Goal: Transaction & Acquisition: Purchase product/service

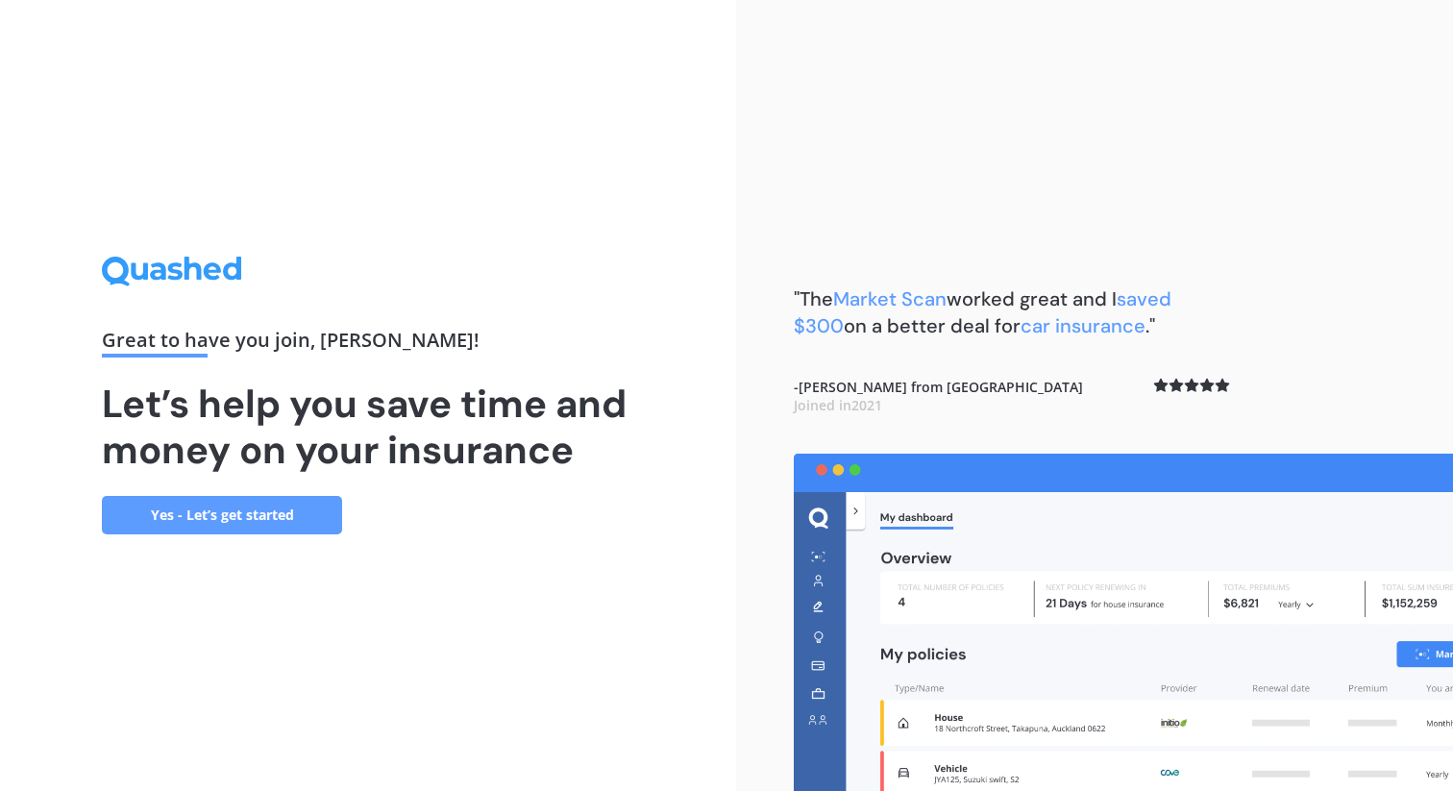
click at [278, 527] on link "Yes - Let’s get started" at bounding box center [222, 515] width 240 height 38
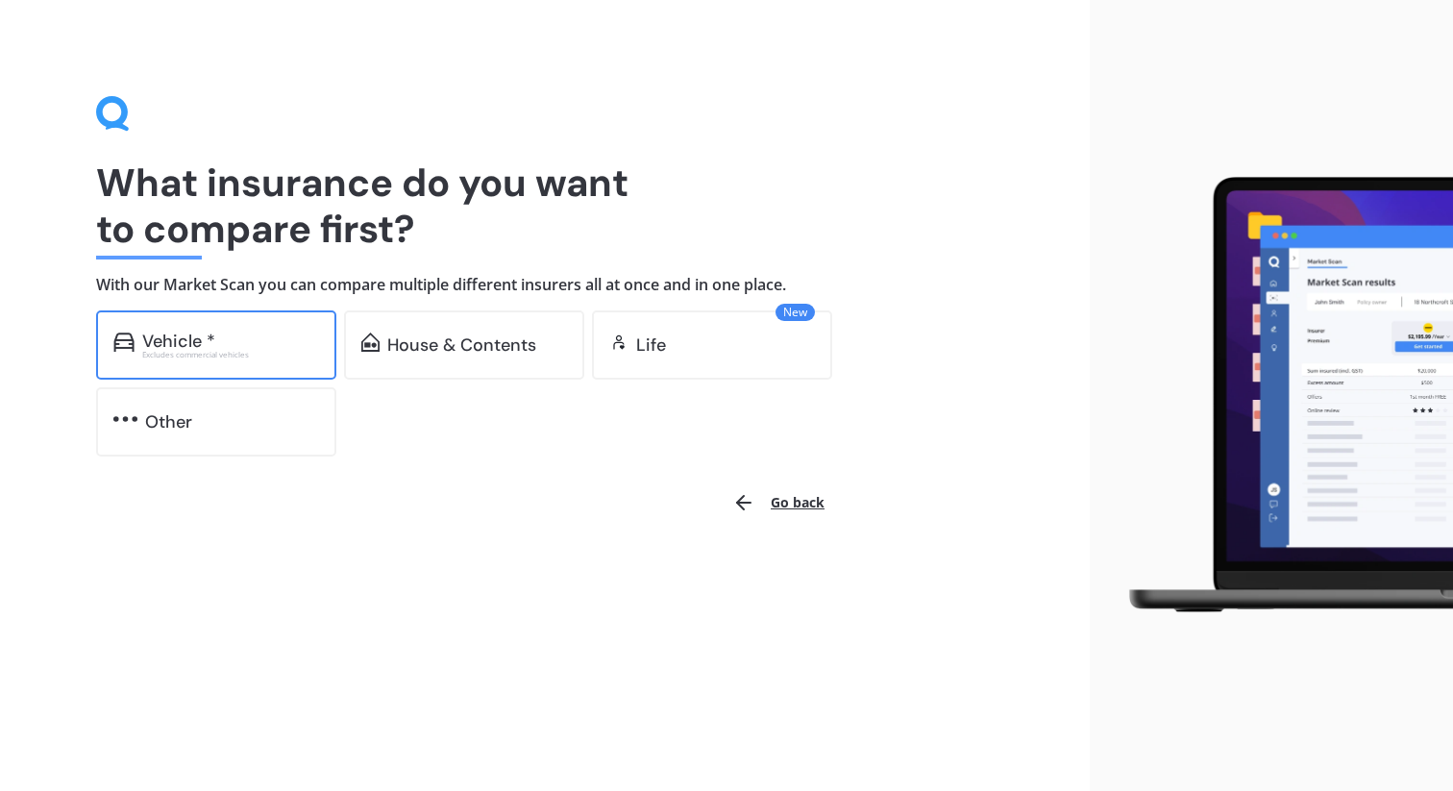
click at [300, 367] on div "Vehicle * Excludes commercial vehicles" at bounding box center [216, 344] width 240 height 69
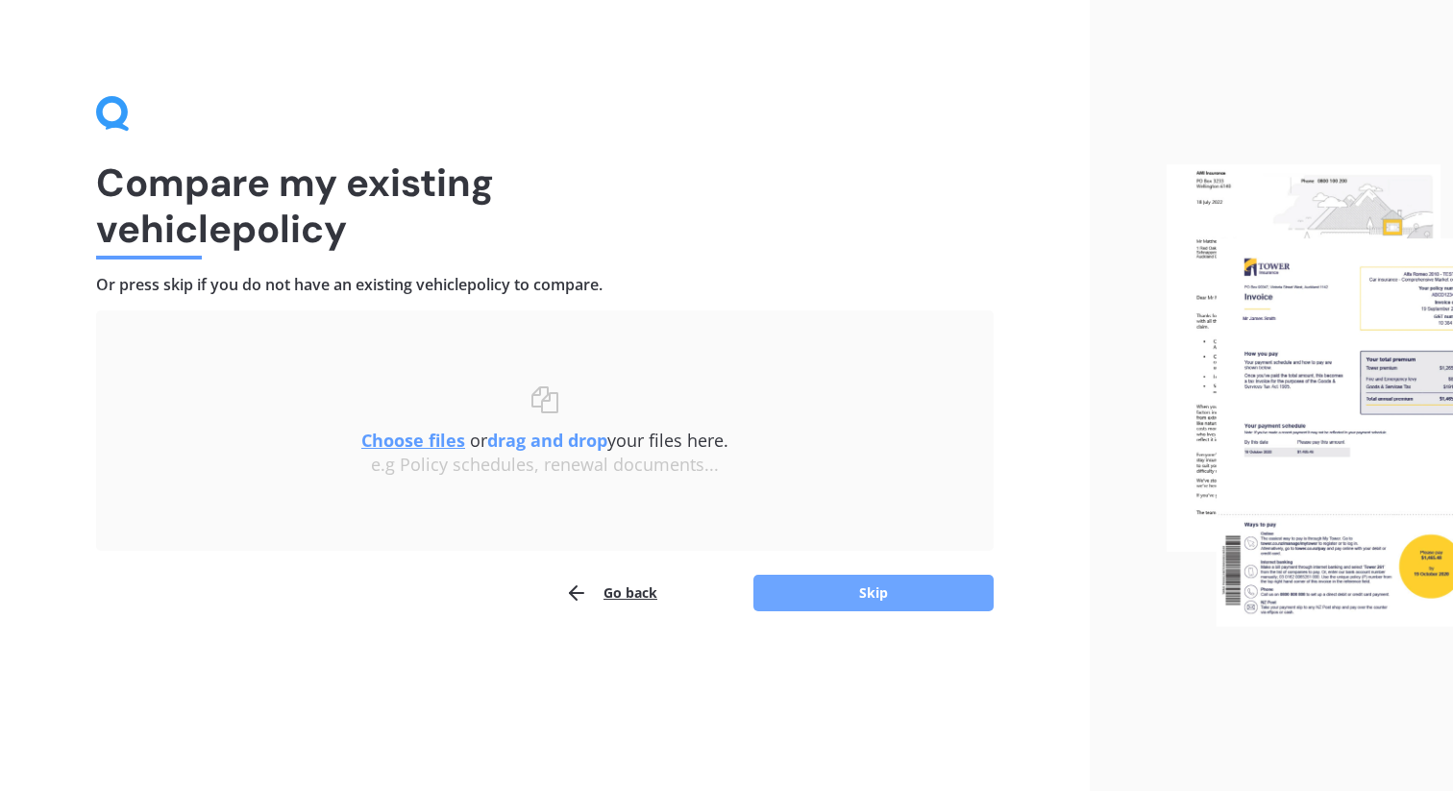
click at [815, 591] on button "Skip" at bounding box center [874, 593] width 240 height 37
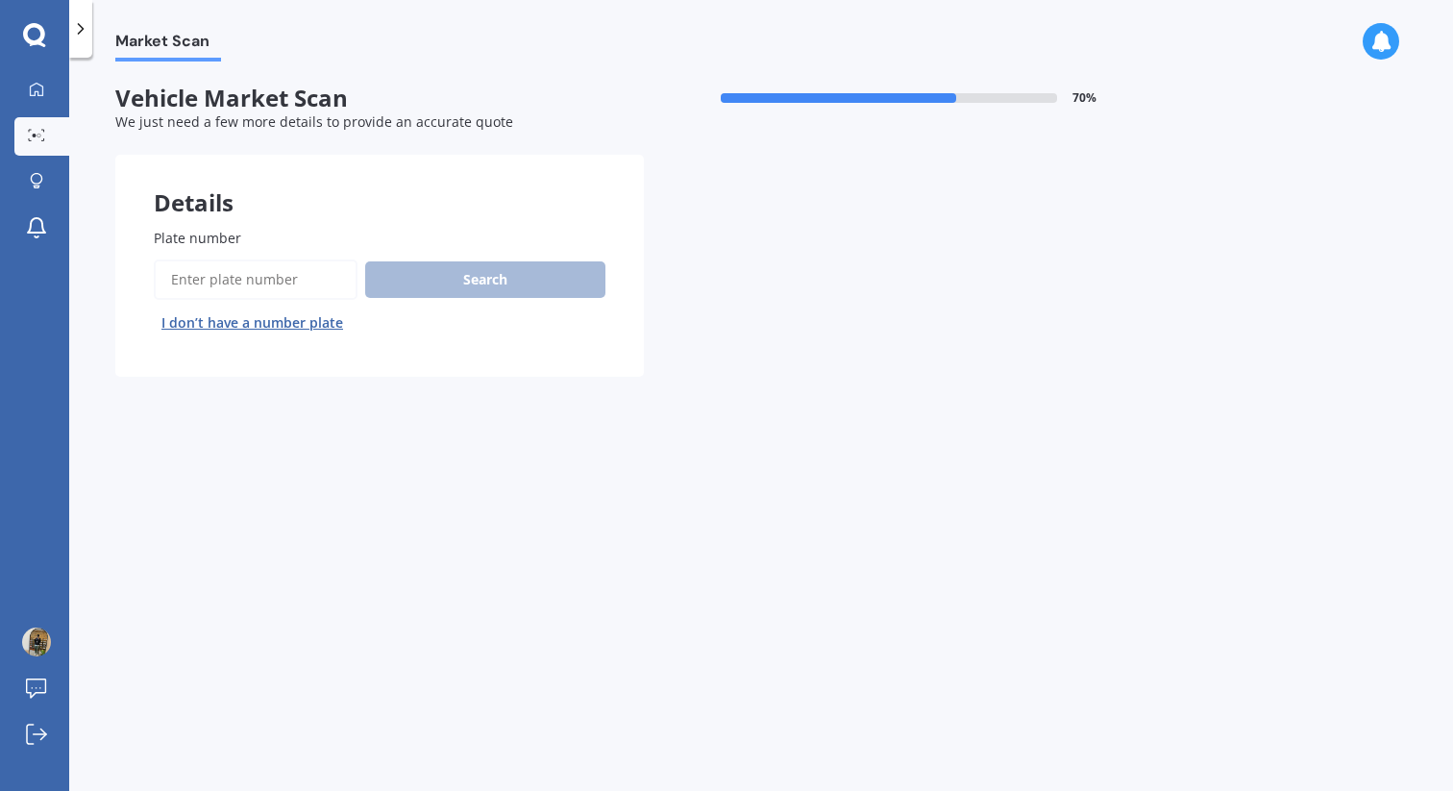
click at [187, 279] on input "Plate number" at bounding box center [256, 280] width 204 height 40
type input "ppb682"
click at [0, 0] on button "Next" at bounding box center [0, 0] width 0 height 0
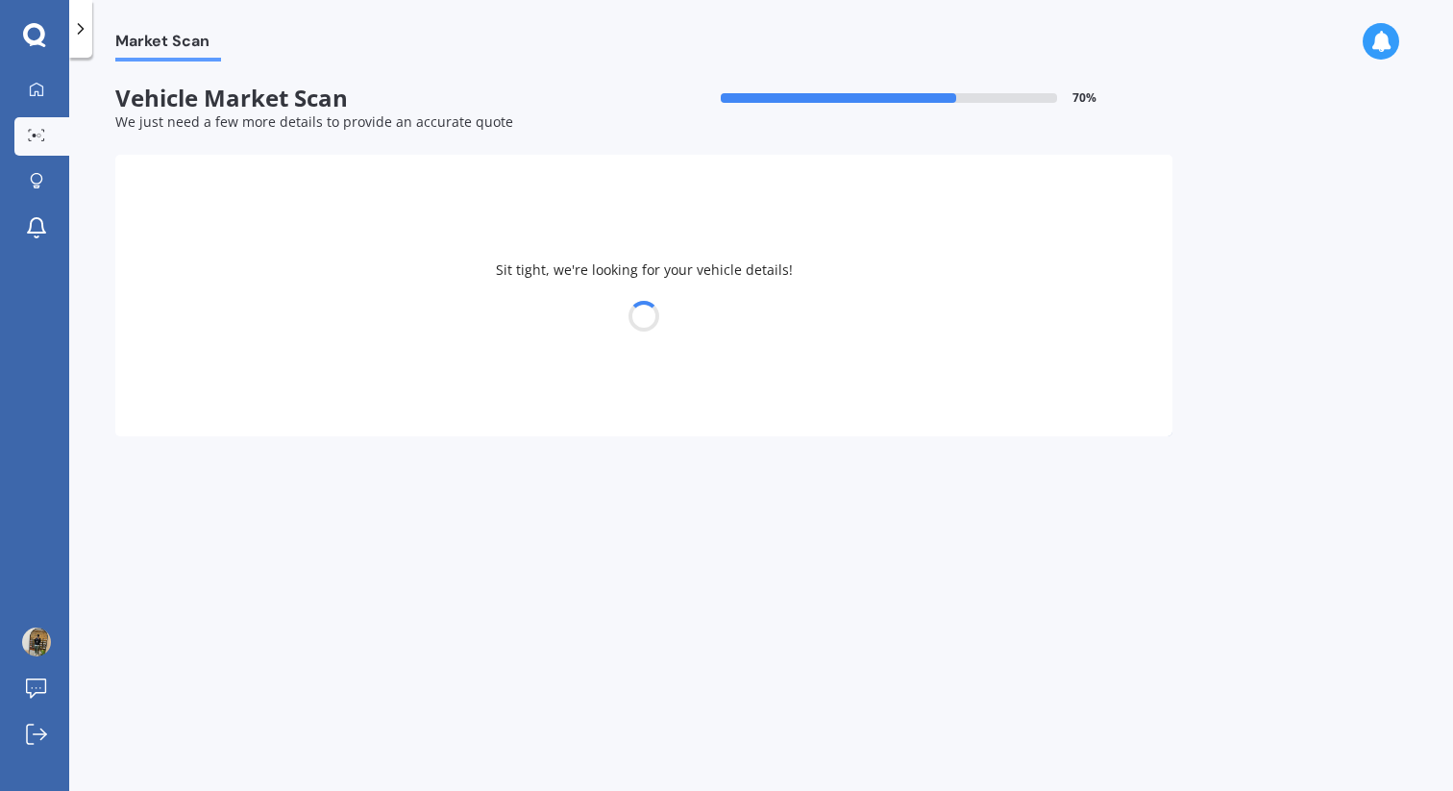
select select "MAZDA"
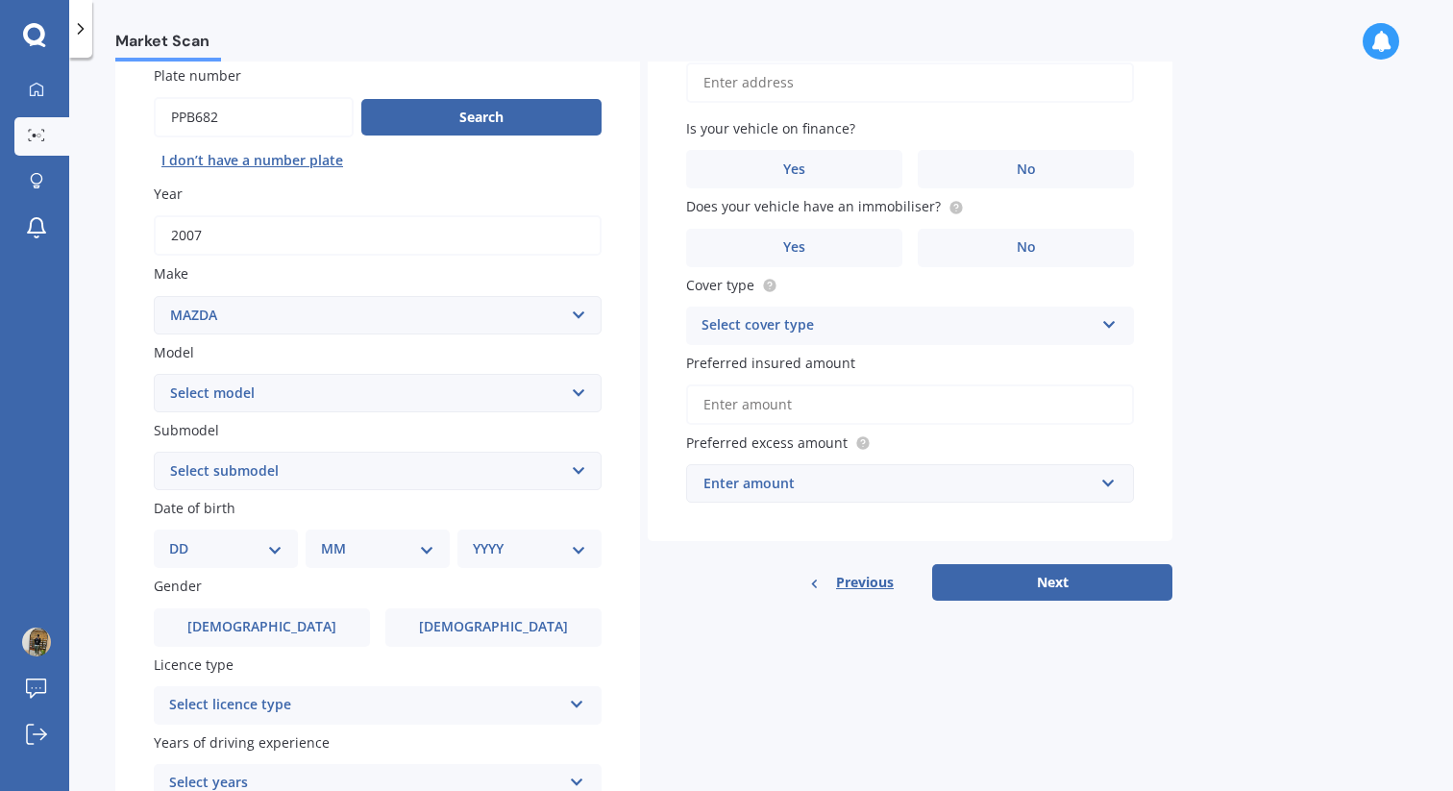
scroll to position [173, 0]
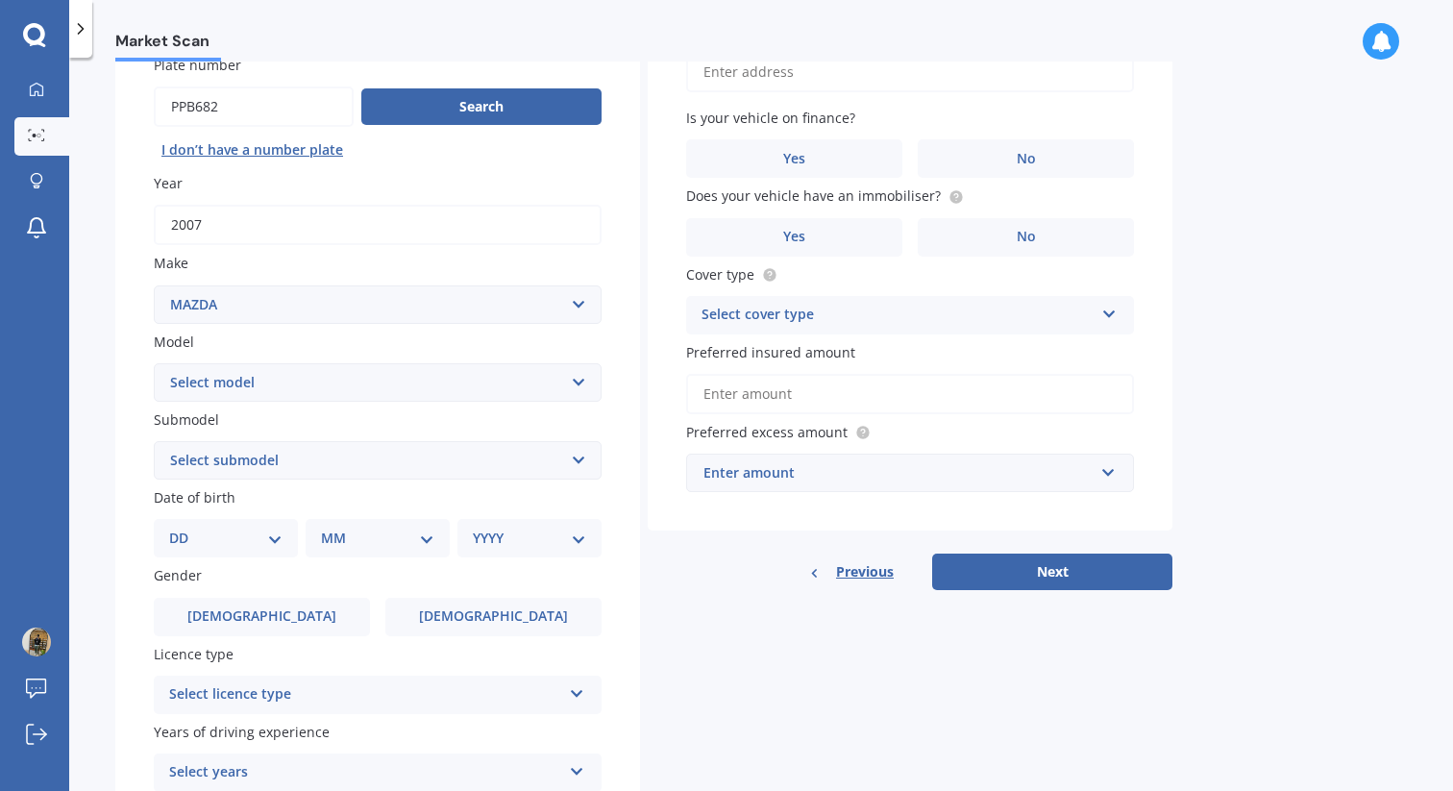
click at [441, 399] on select "Select model 121 2 3 323 323 / Familia 6 626 929 Atenza Autozam Axela AZ3 B2000…" at bounding box center [378, 382] width 448 height 38
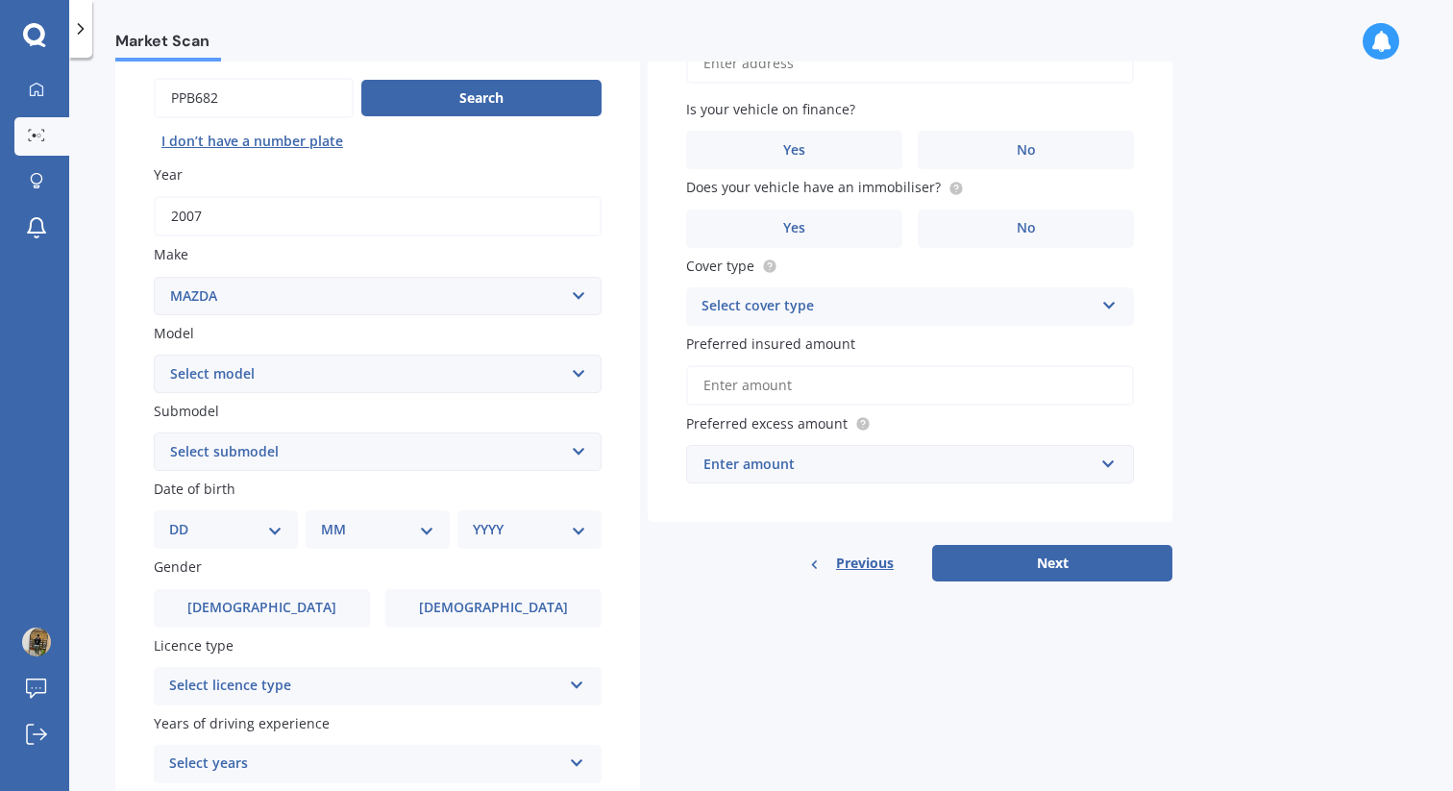
scroll to position [195, 0]
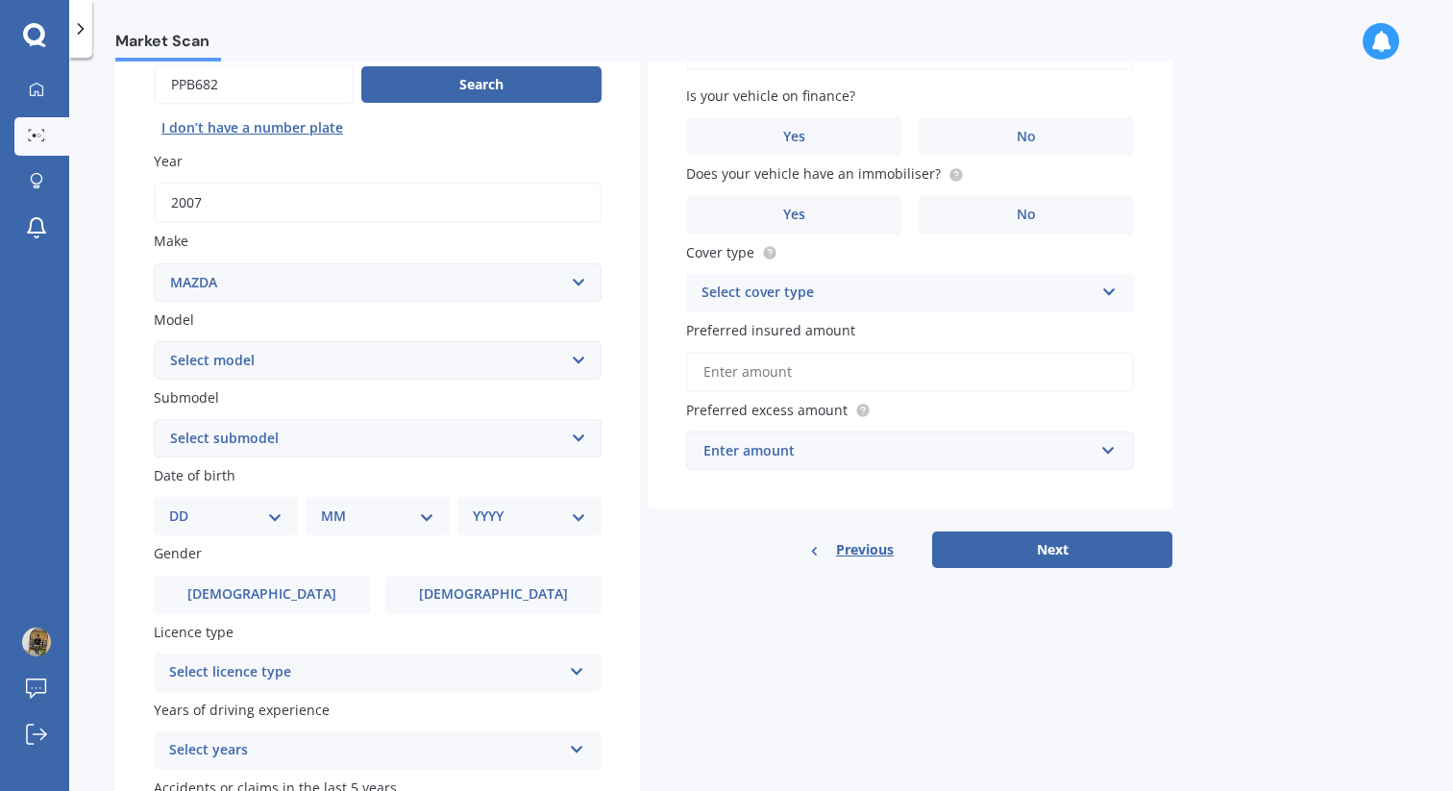
click at [460, 464] on div "Plate number Search I don’t have a number plate Year [DATE] Make Select make AC…" at bounding box center [377, 440] width 525 height 893
click at [460, 452] on select "Select submodel" at bounding box center [378, 438] width 448 height 38
click at [203, 526] on select "DD 01 02 03 04 05 06 07 08 09 10 11 12 13 14 15 16 17 18 19 20 21 22 23 24 25 2…" at bounding box center [225, 516] width 113 height 21
select select "27"
click at [185, 507] on select "DD 01 02 03 04 05 06 07 08 09 10 11 12 13 14 15 16 17 18 19 20 21 22 23 24 25 2…" at bounding box center [225, 516] width 113 height 21
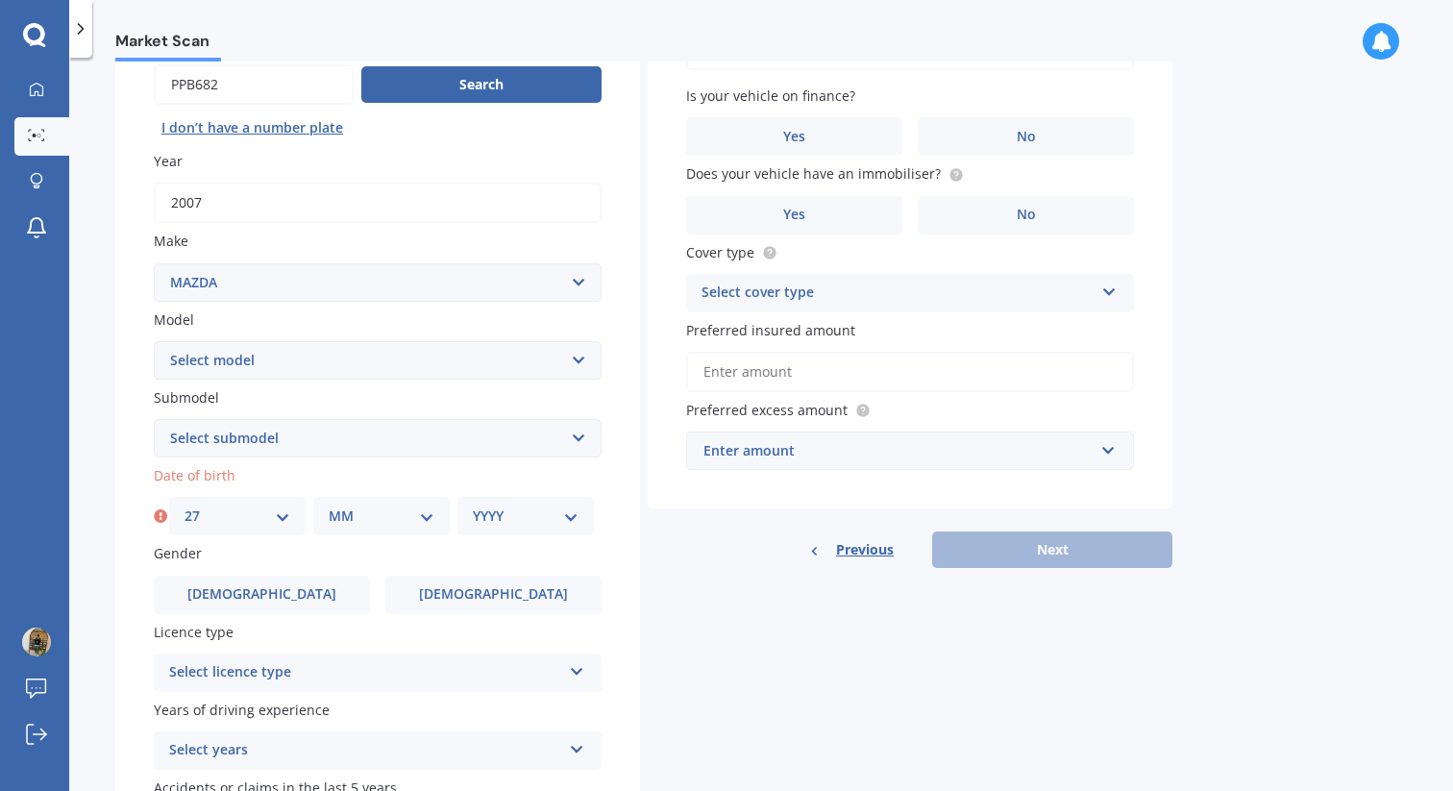
click at [369, 521] on select "MM 01 02 03 04 05 06 07 08 09 10 11 12" at bounding box center [382, 516] width 106 height 21
select select "12"
click at [329, 507] on select "MM 01 02 03 04 05 06 07 08 09 10 11 12" at bounding box center [382, 516] width 106 height 21
click at [515, 524] on select "YYYY 2025 2024 2023 2022 2021 2020 2019 2018 2017 2016 2015 2014 2013 2012 2011…" at bounding box center [526, 516] width 106 height 21
select select "2001"
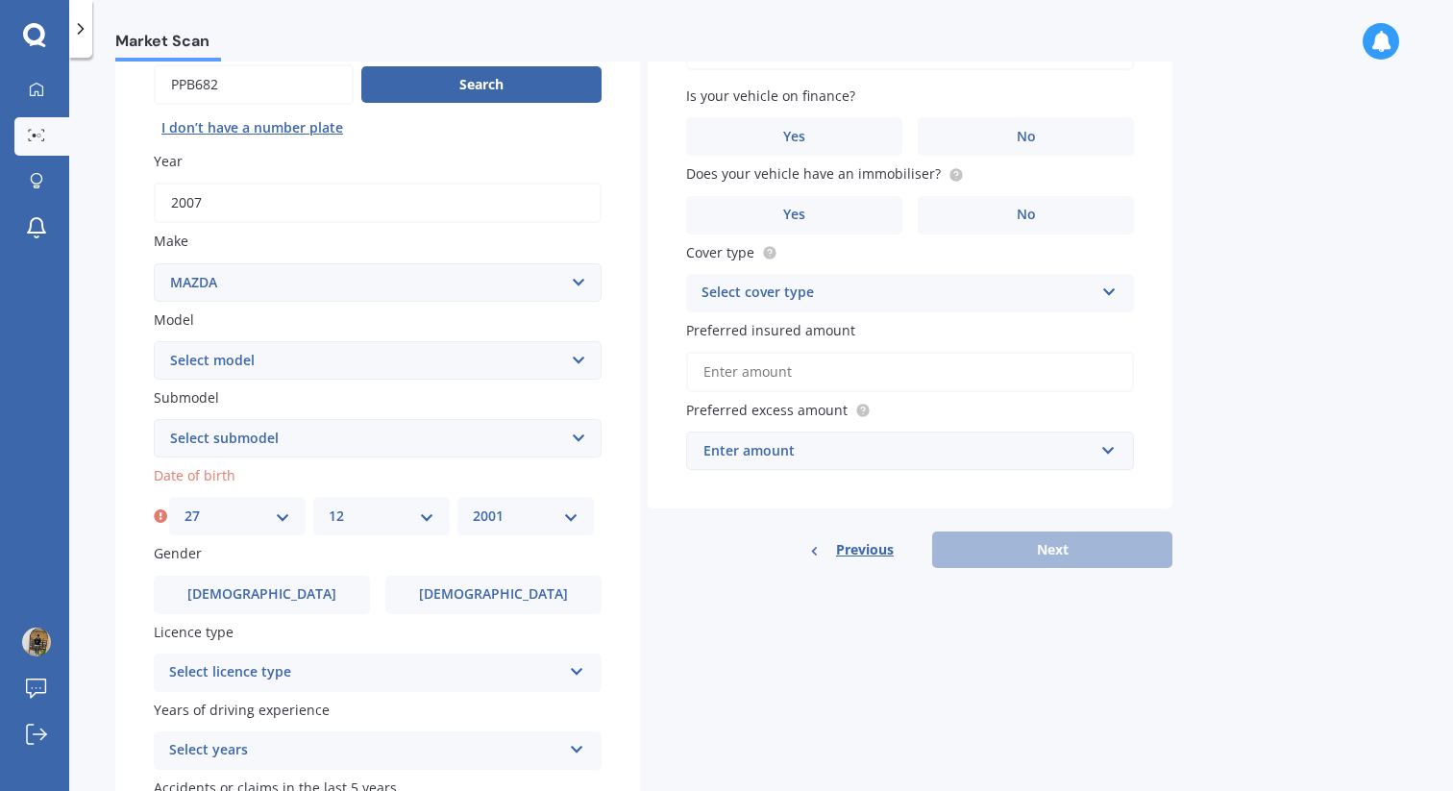
click at [473, 507] on select "YYYY 2025 2024 2023 2022 2021 2020 2019 2018 2017 2016 2015 2014 2013 2012 2011…" at bounding box center [526, 516] width 106 height 21
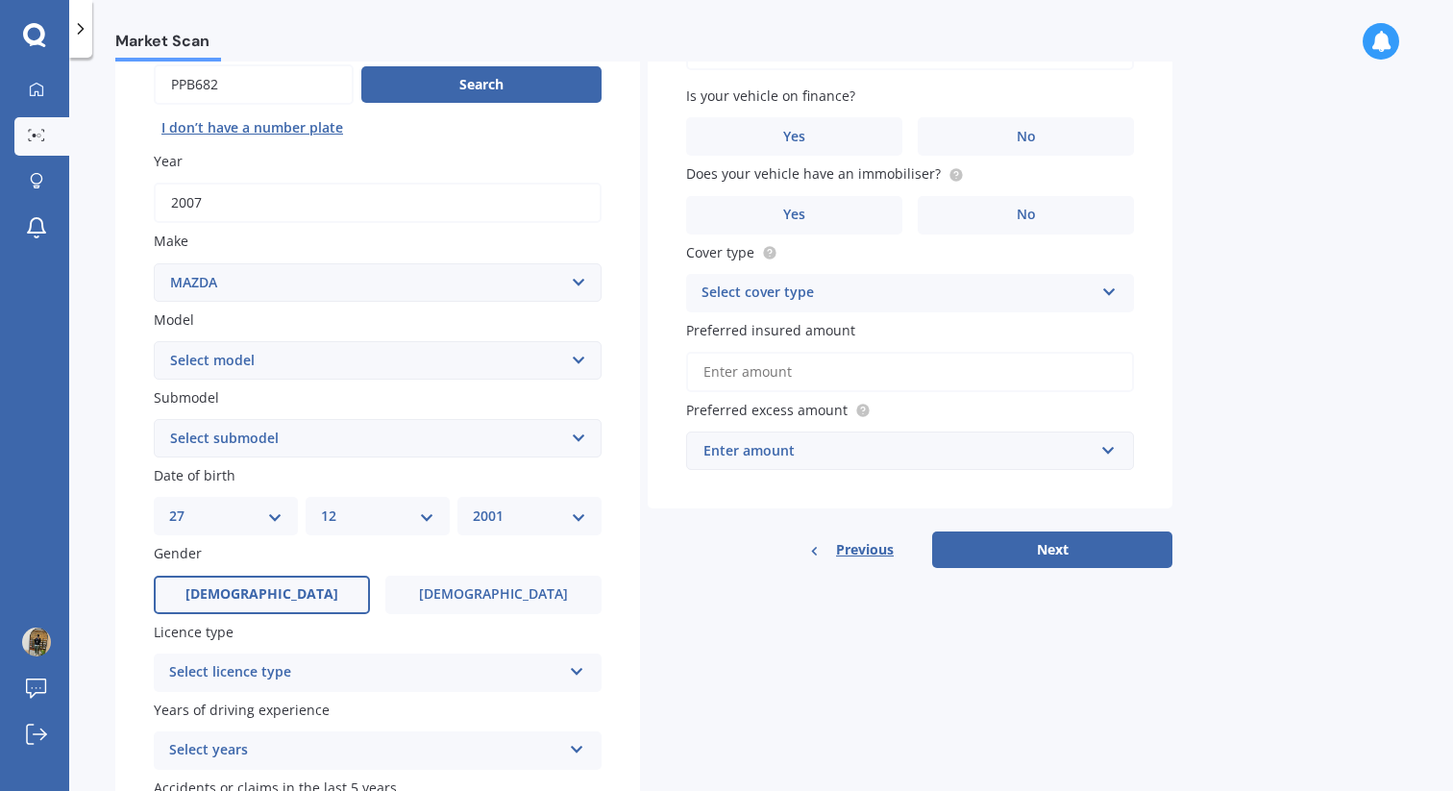
click at [249, 599] on span "[DEMOGRAPHIC_DATA]" at bounding box center [262, 594] width 153 height 16
click at [0, 0] on input "[DEMOGRAPHIC_DATA]" at bounding box center [0, 0] width 0 height 0
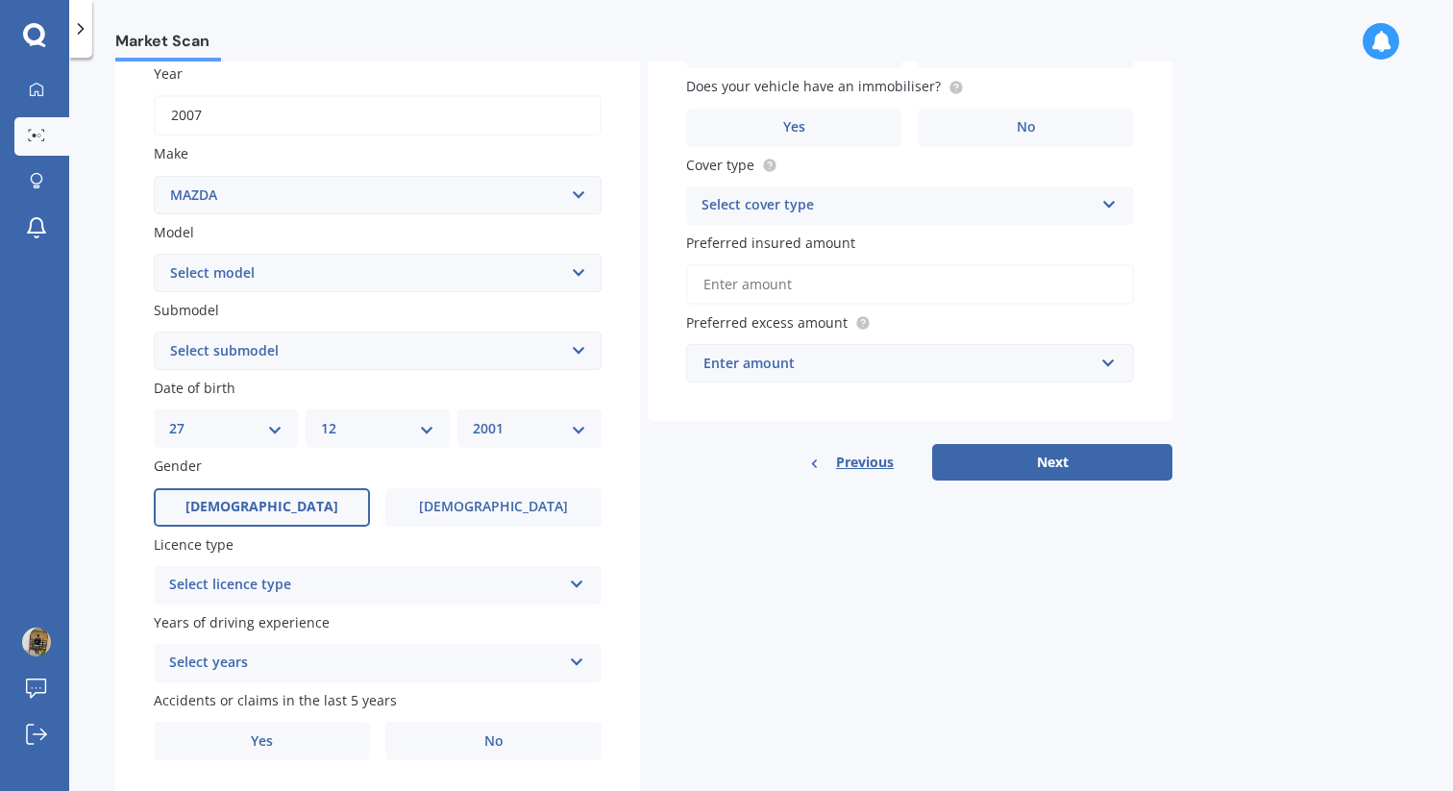
click at [285, 560] on div "Licence type Select licence type NZ Full NZ Restricted NZ Learners [GEOGRAPHIC_…" at bounding box center [378, 569] width 448 height 70
click at [277, 584] on div "Select licence type" at bounding box center [365, 585] width 392 height 23
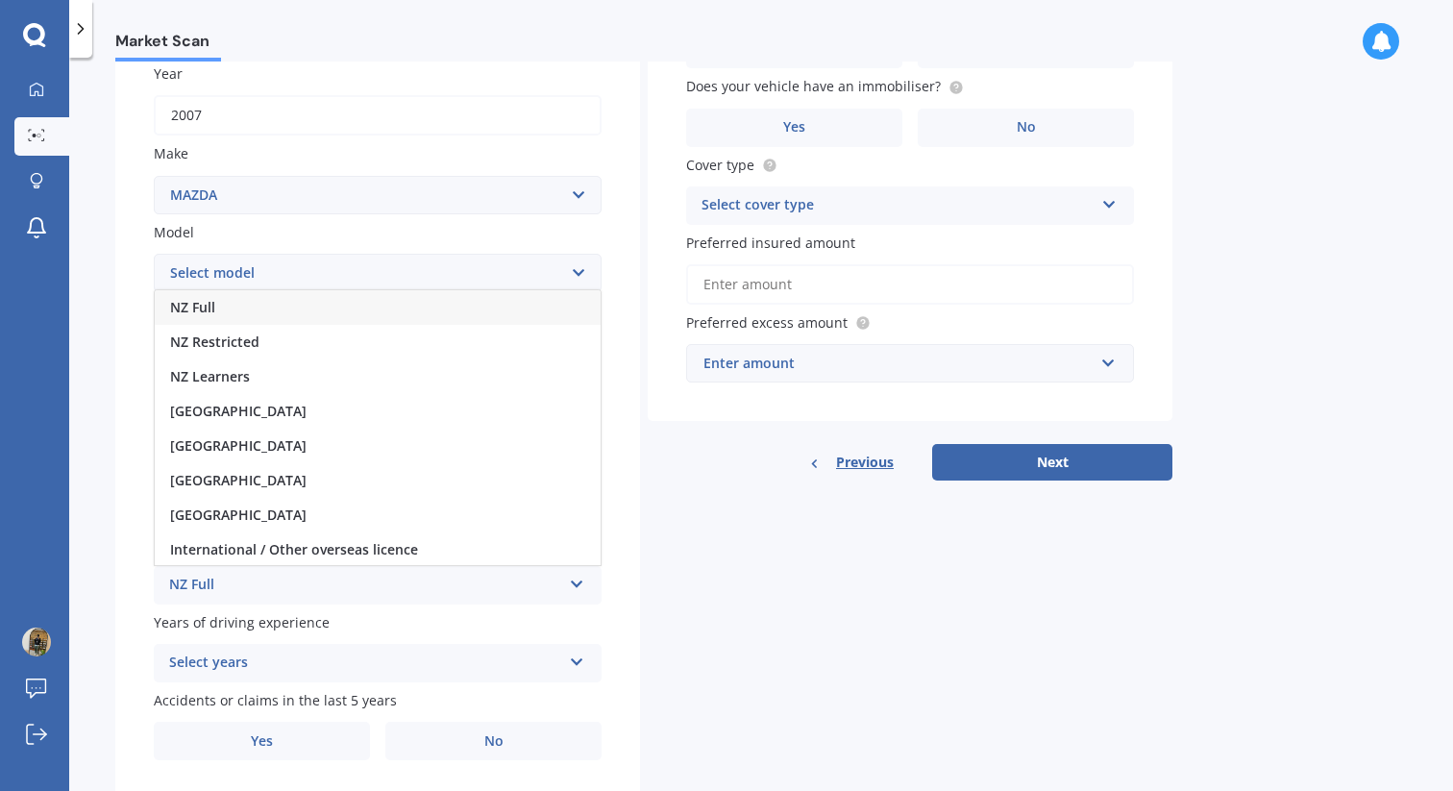
click at [250, 625] on span "Years of driving experience" at bounding box center [242, 622] width 176 height 18
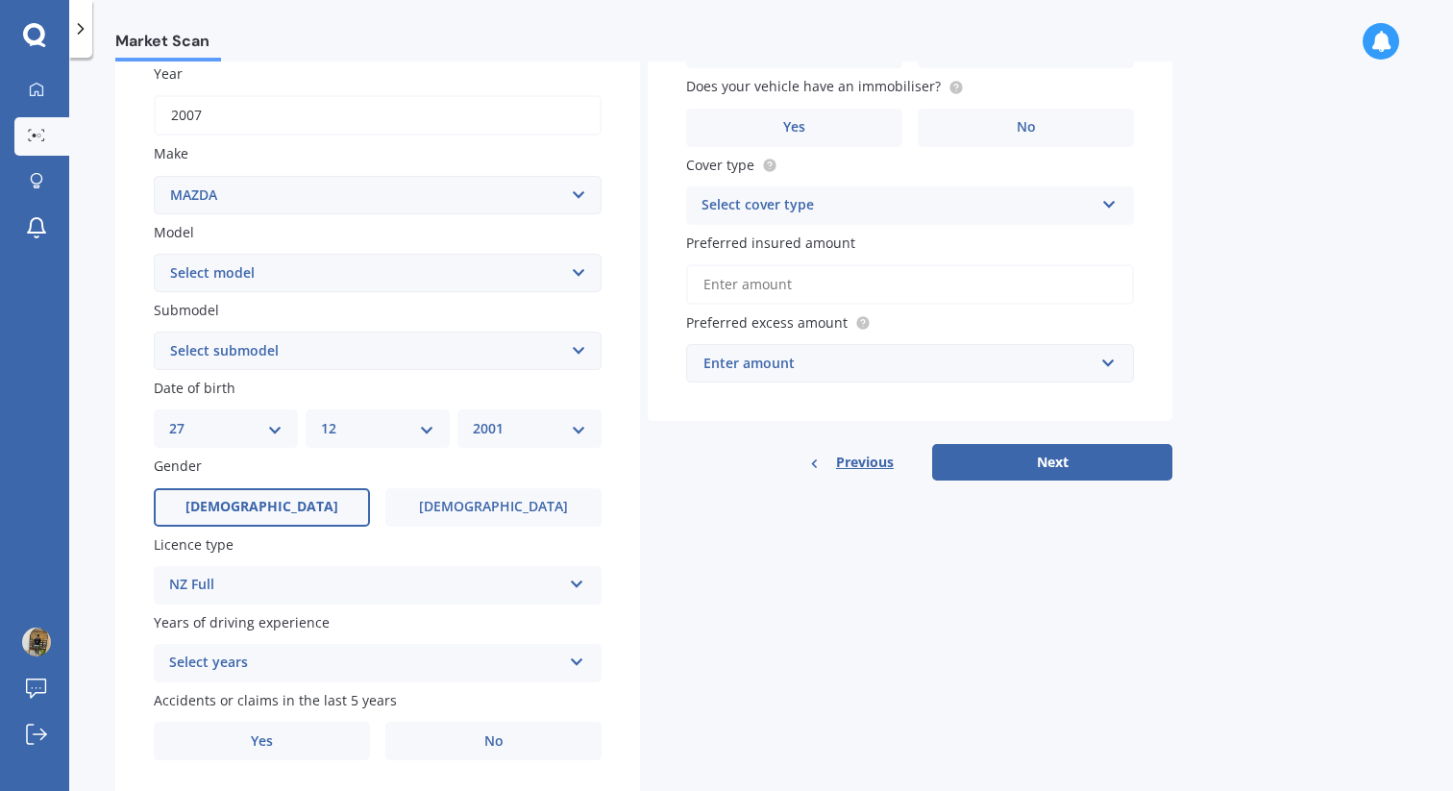
scroll to position [345, 0]
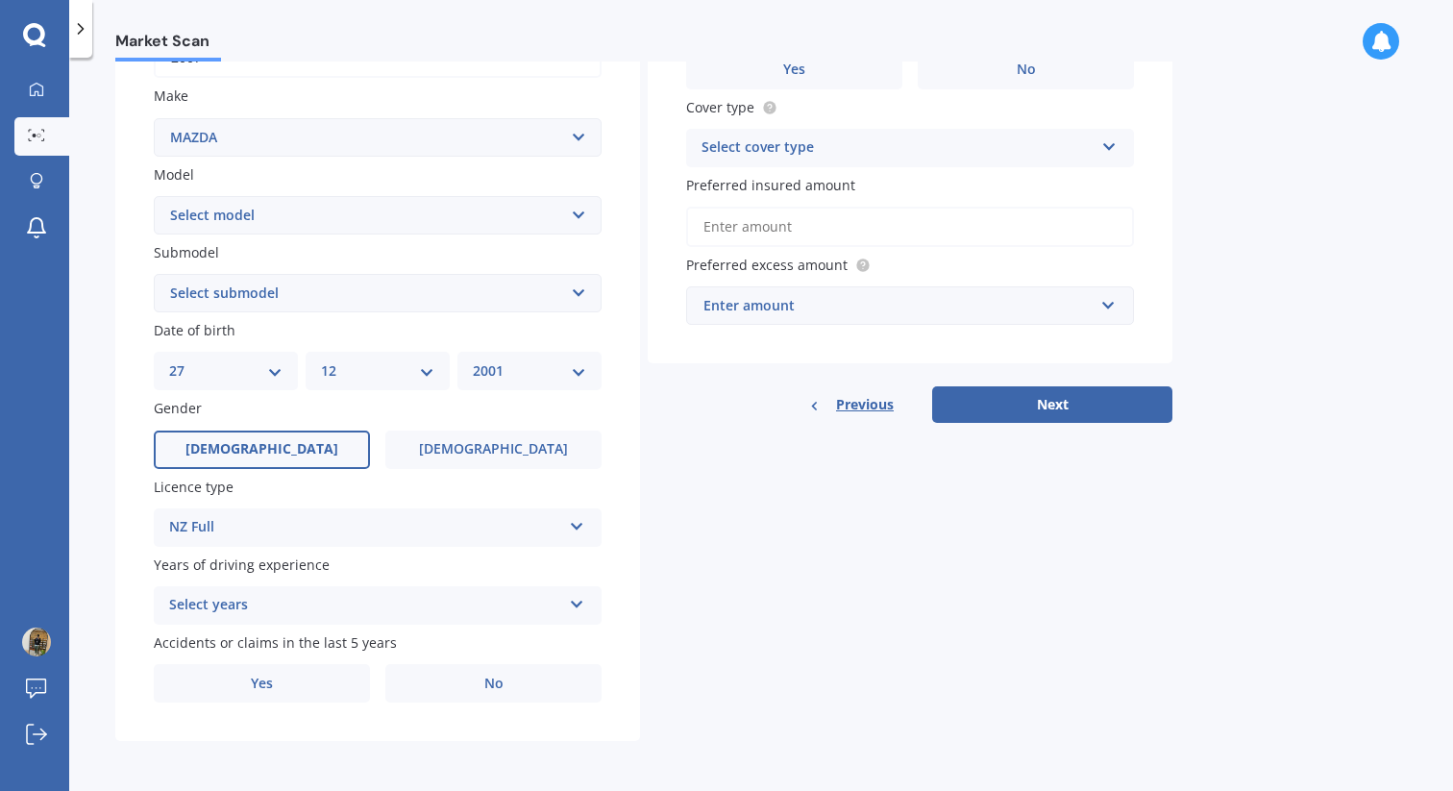
click at [275, 592] on div "Select years 5 or more years 4 years 3 years 2 years 1 year" at bounding box center [378, 605] width 448 height 38
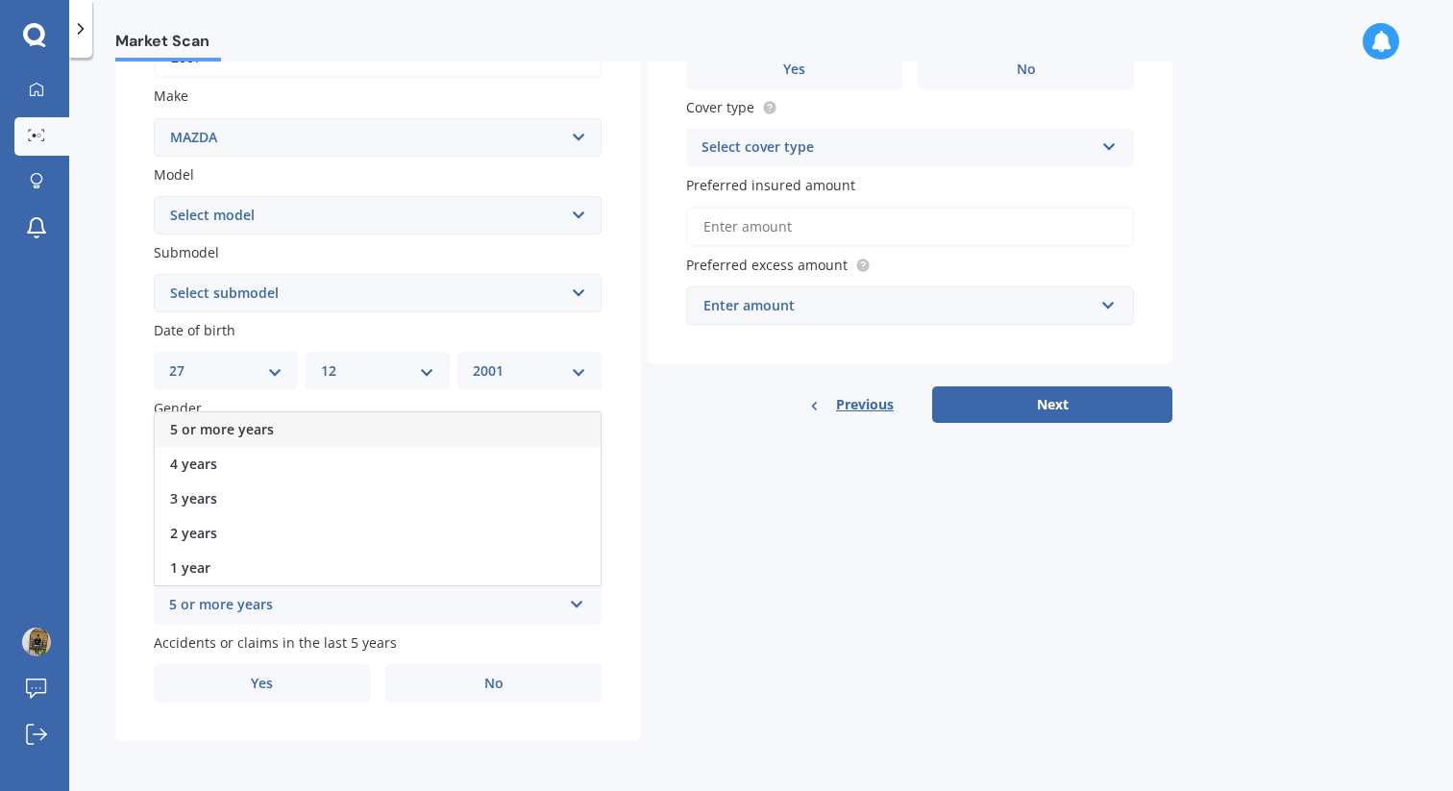
click at [271, 435] on span "5 or more years" at bounding box center [222, 429] width 104 height 18
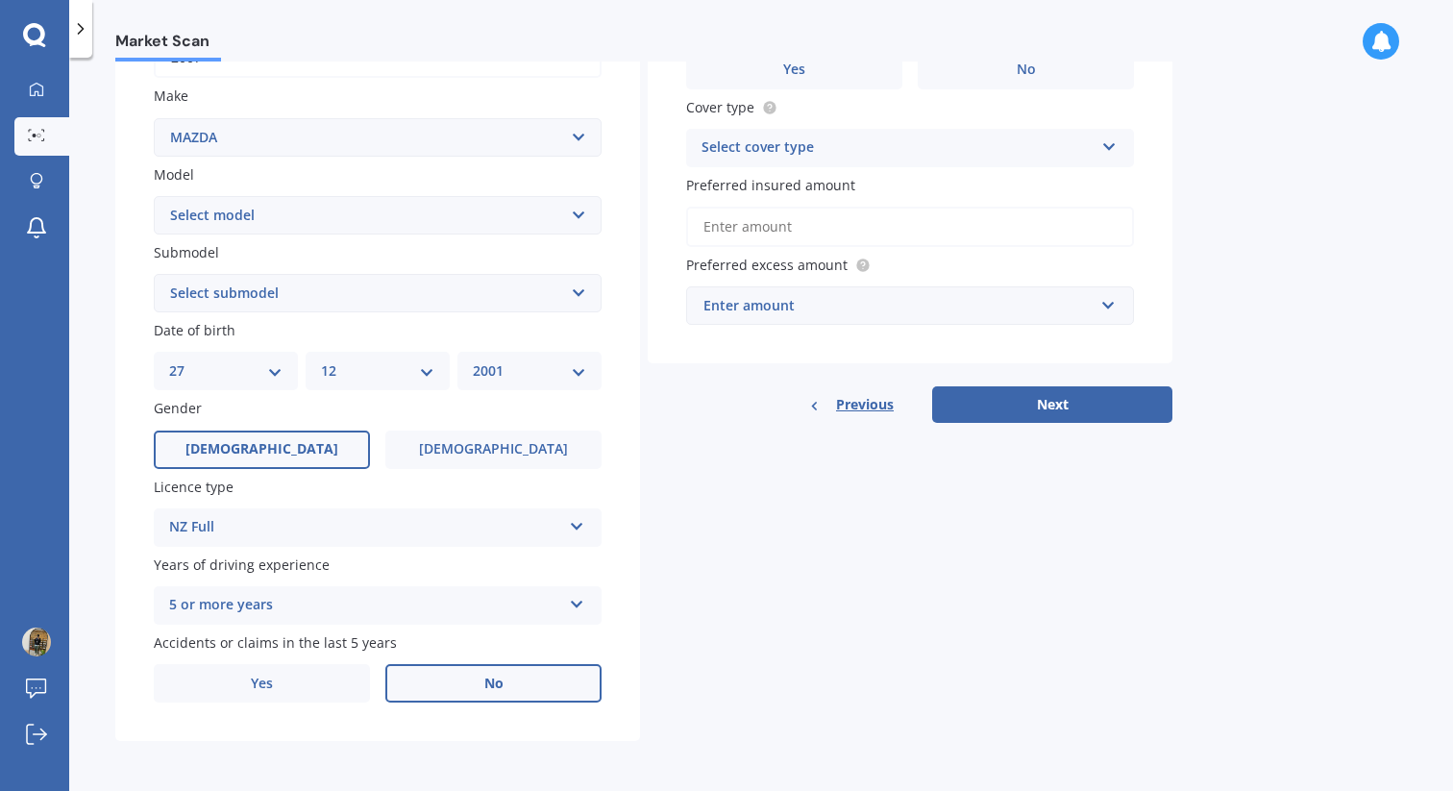
click at [419, 681] on label "No" at bounding box center [493, 683] width 216 height 38
click at [0, 0] on input "No" at bounding box center [0, 0] width 0 height 0
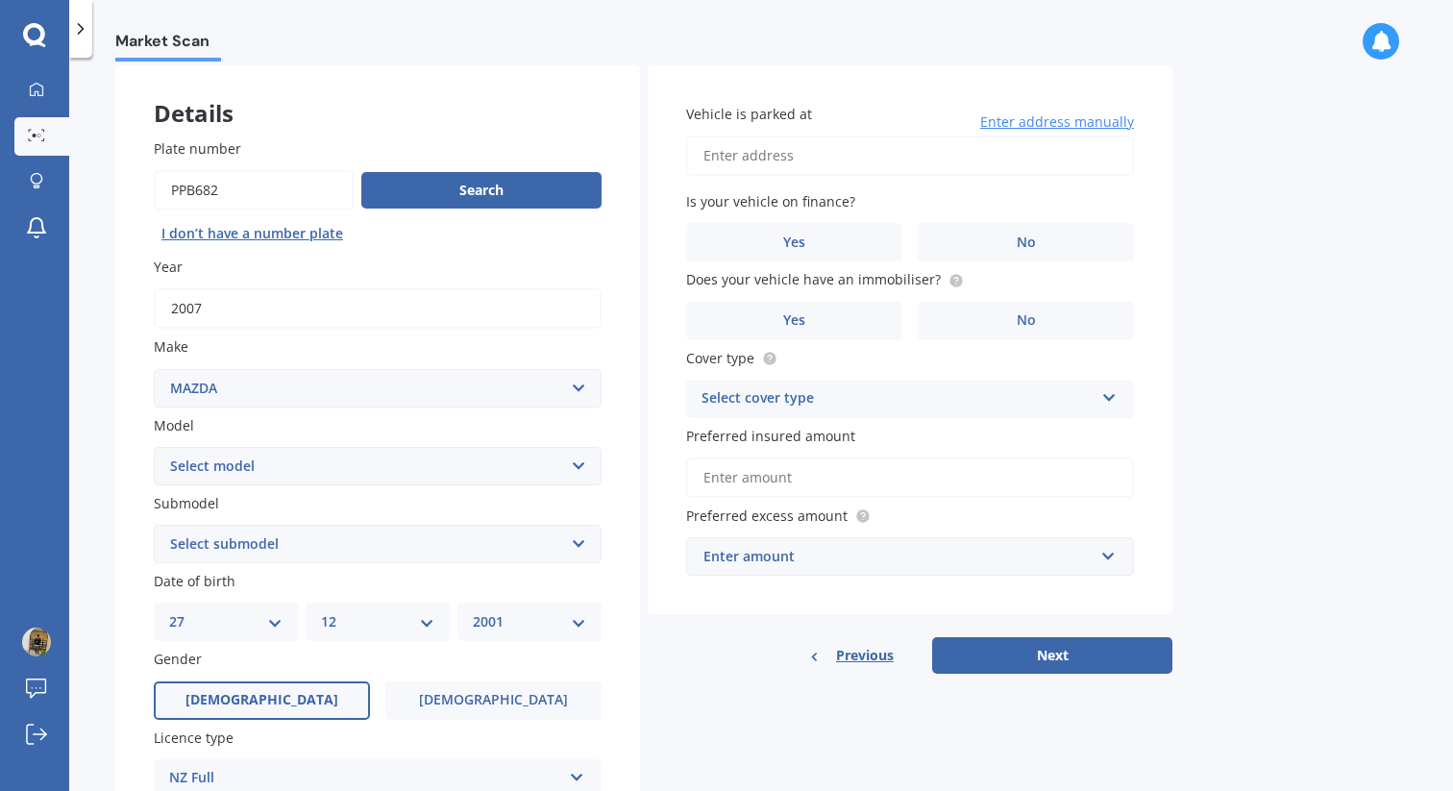
scroll to position [78, 0]
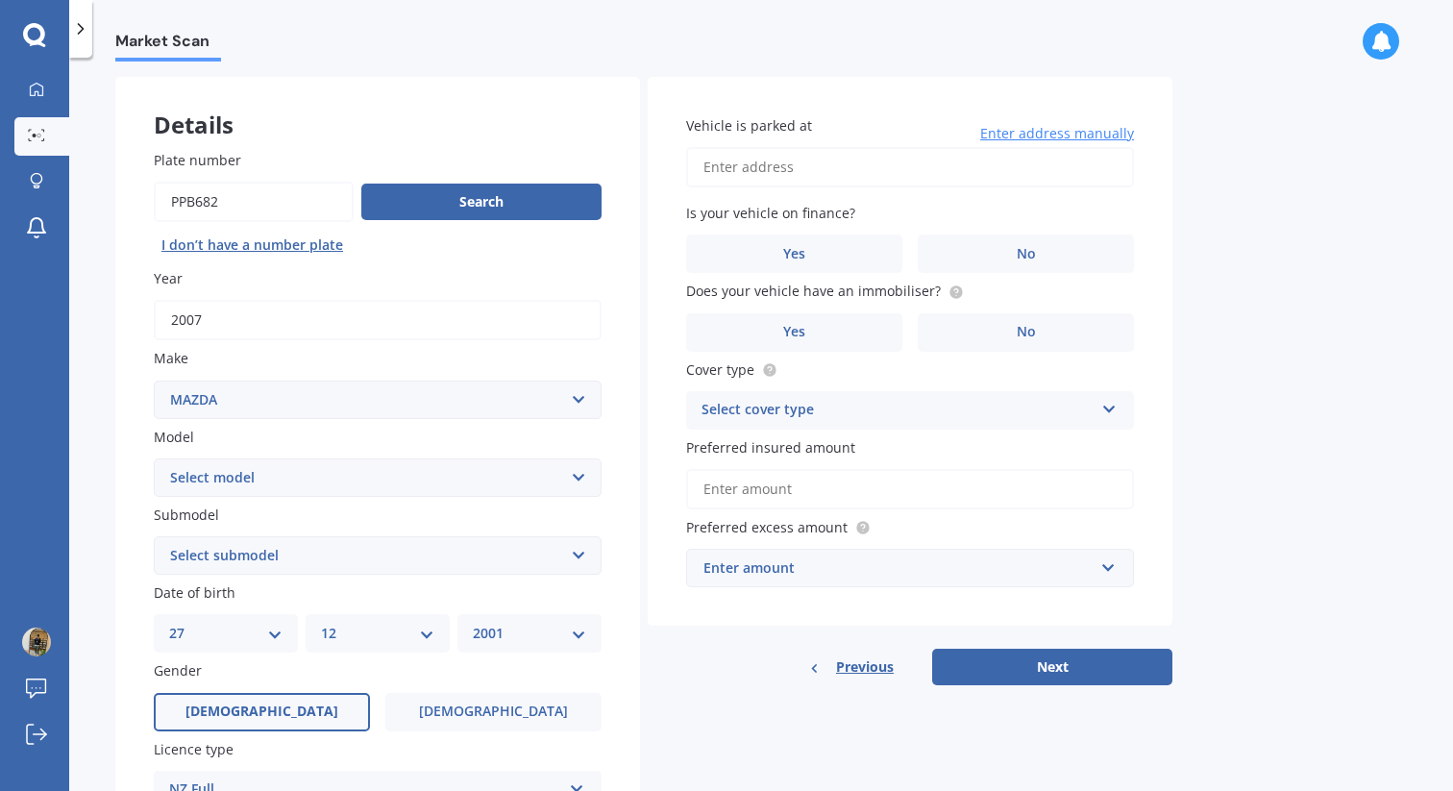
click at [428, 448] on div "Model Select model 121 2 3 323 323 / Familia 6 626 929 Atenza Autozam Axela AZ3…" at bounding box center [378, 462] width 448 height 70
click at [416, 464] on select "Select model 121 2 3 323 323 / Familia 6 626 929 Atenza Autozam Axela AZ3 B2000…" at bounding box center [378, 477] width 448 height 38
select select "MX-5"
click at [154, 459] on select "Select model 121 2 3 323 323 / Familia 6 626 929 Atenza Autozam Axela AZ3 B2000…" at bounding box center [378, 477] width 448 height 38
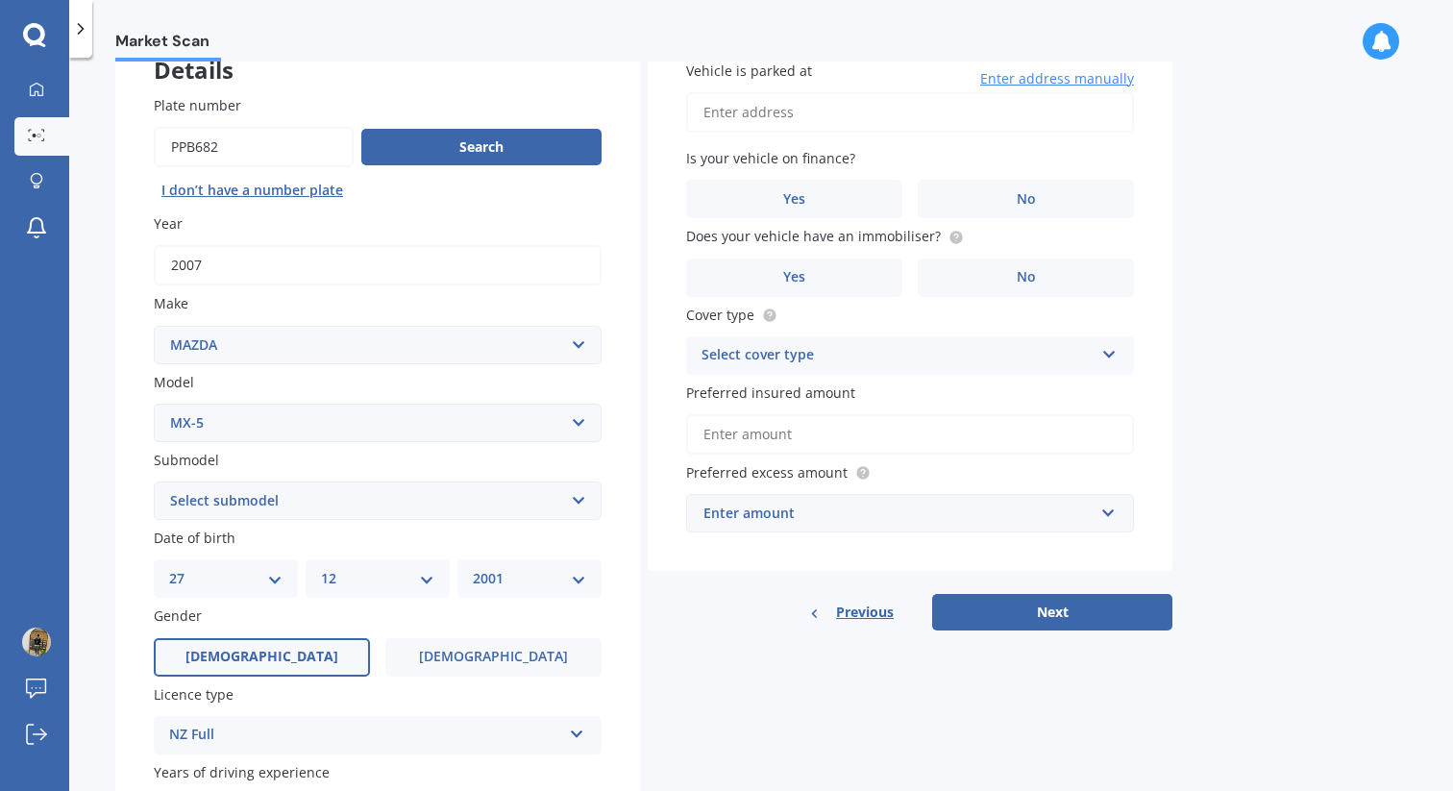
scroll to position [137, 0]
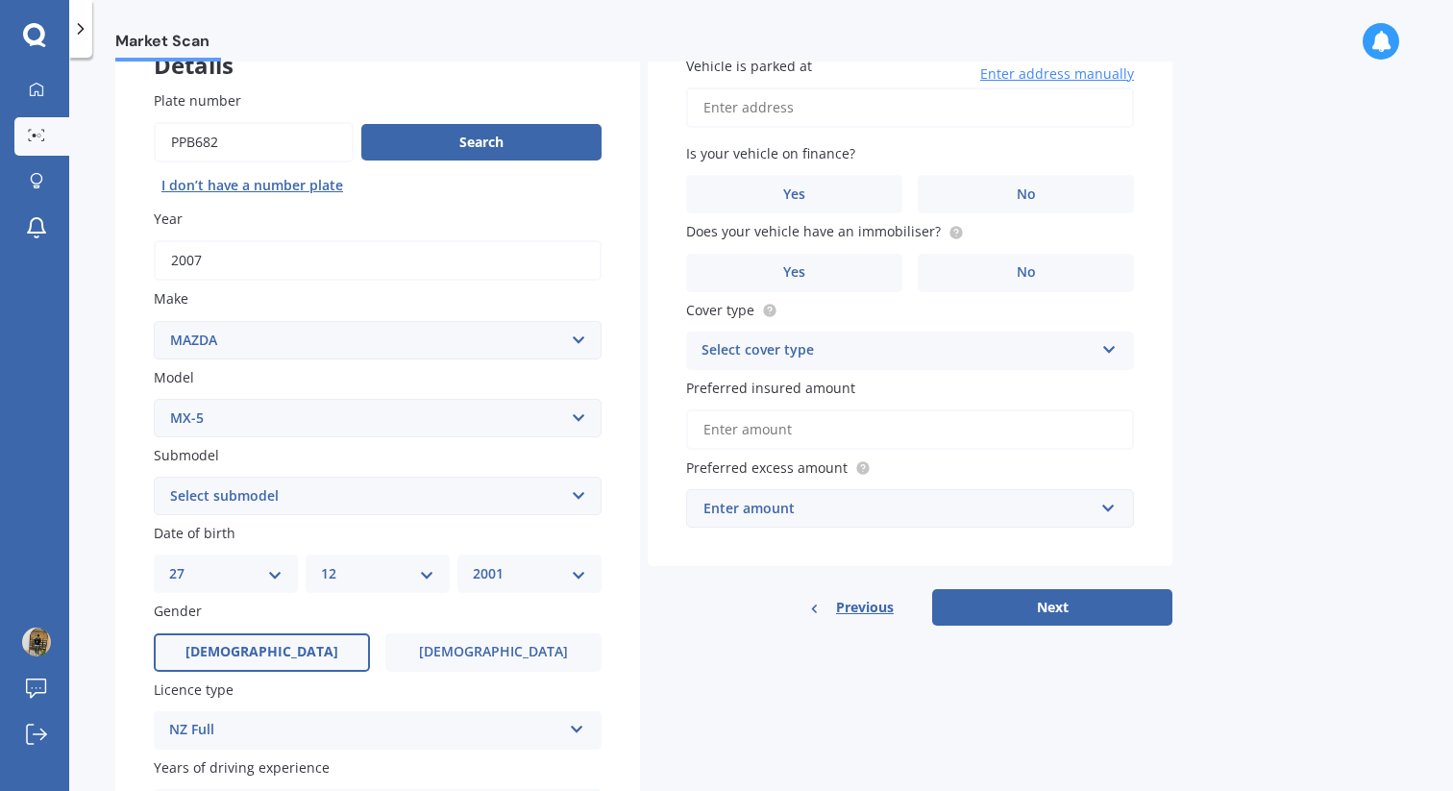
click at [413, 501] on select "Select submodel (All other) Coupe Roadster SP Turbo" at bounding box center [378, 496] width 448 height 38
select select "ROADSTER"
click at [154, 479] on select "Select submodel (All other) Coupe Roadster SP Turbo" at bounding box center [378, 496] width 448 height 38
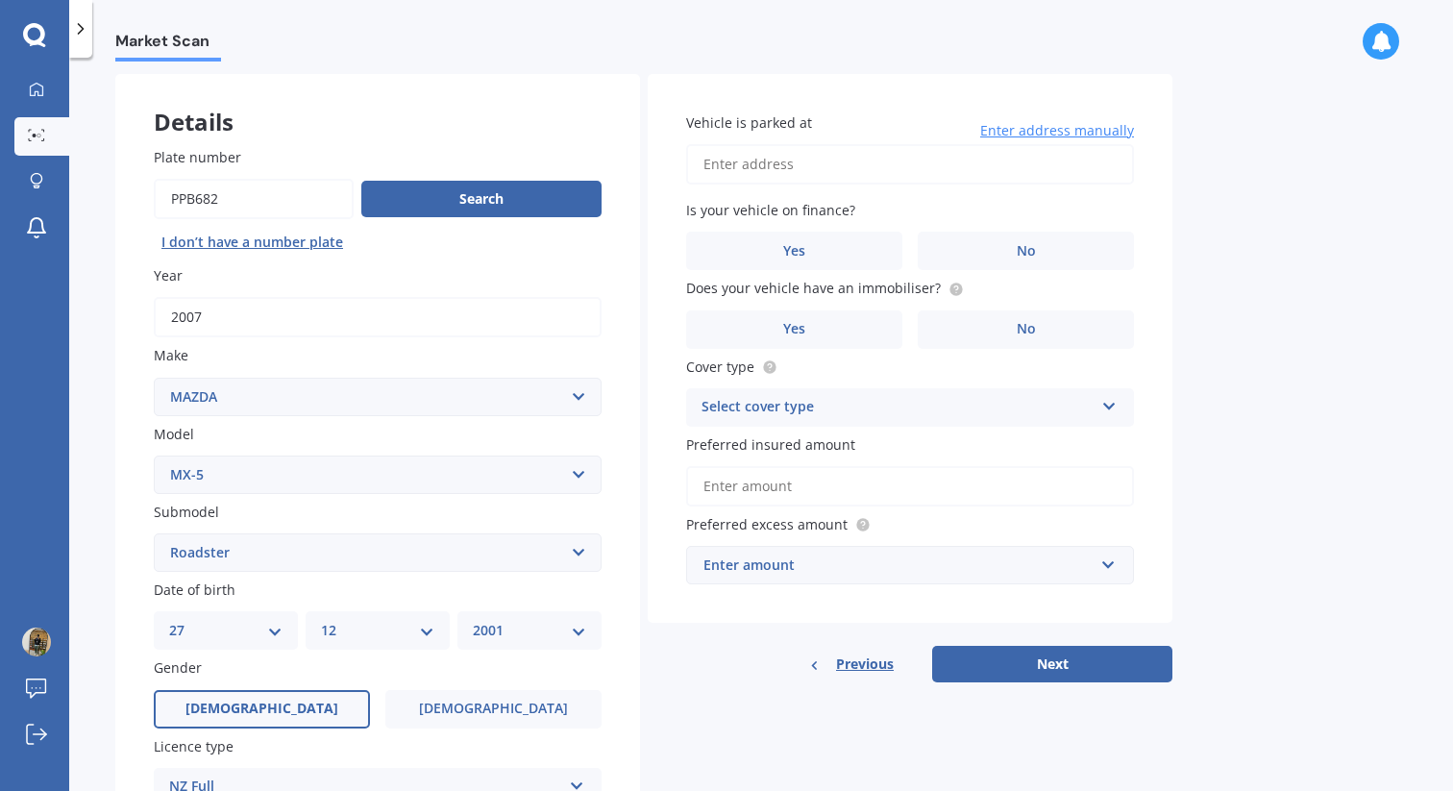
scroll to position [69, 0]
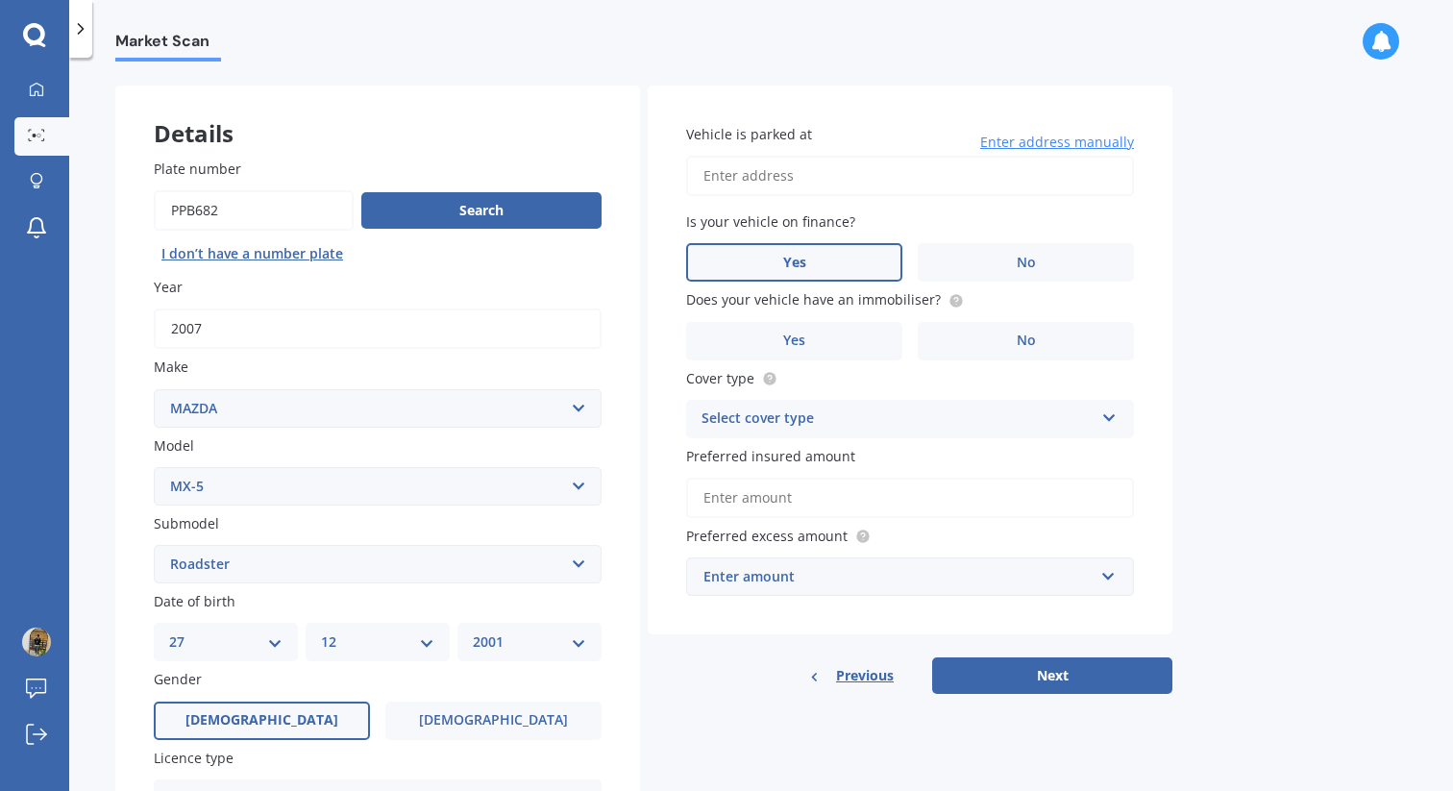
click at [859, 271] on label "Yes" at bounding box center [794, 262] width 216 height 38
click at [0, 0] on input "Yes" at bounding box center [0, 0] width 0 height 0
click at [865, 342] on label "Yes" at bounding box center [794, 341] width 216 height 38
click at [0, 0] on input "Yes" at bounding box center [0, 0] width 0 height 0
click at [868, 429] on div "Select cover type" at bounding box center [898, 419] width 392 height 23
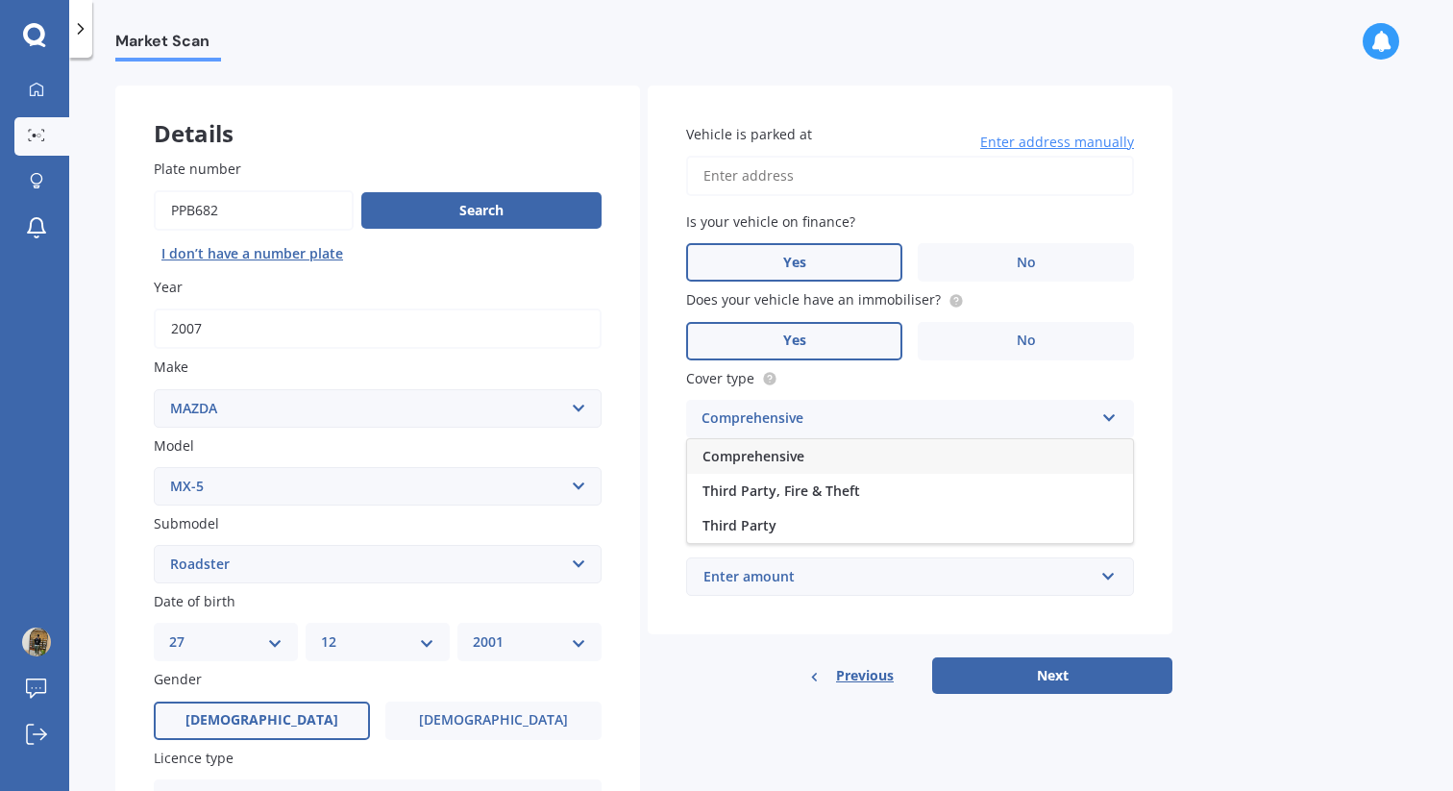
click at [857, 458] on div "Comprehensive" at bounding box center [910, 456] width 446 height 35
click at [853, 492] on input "Preferred insured amount" at bounding box center [910, 498] width 448 height 40
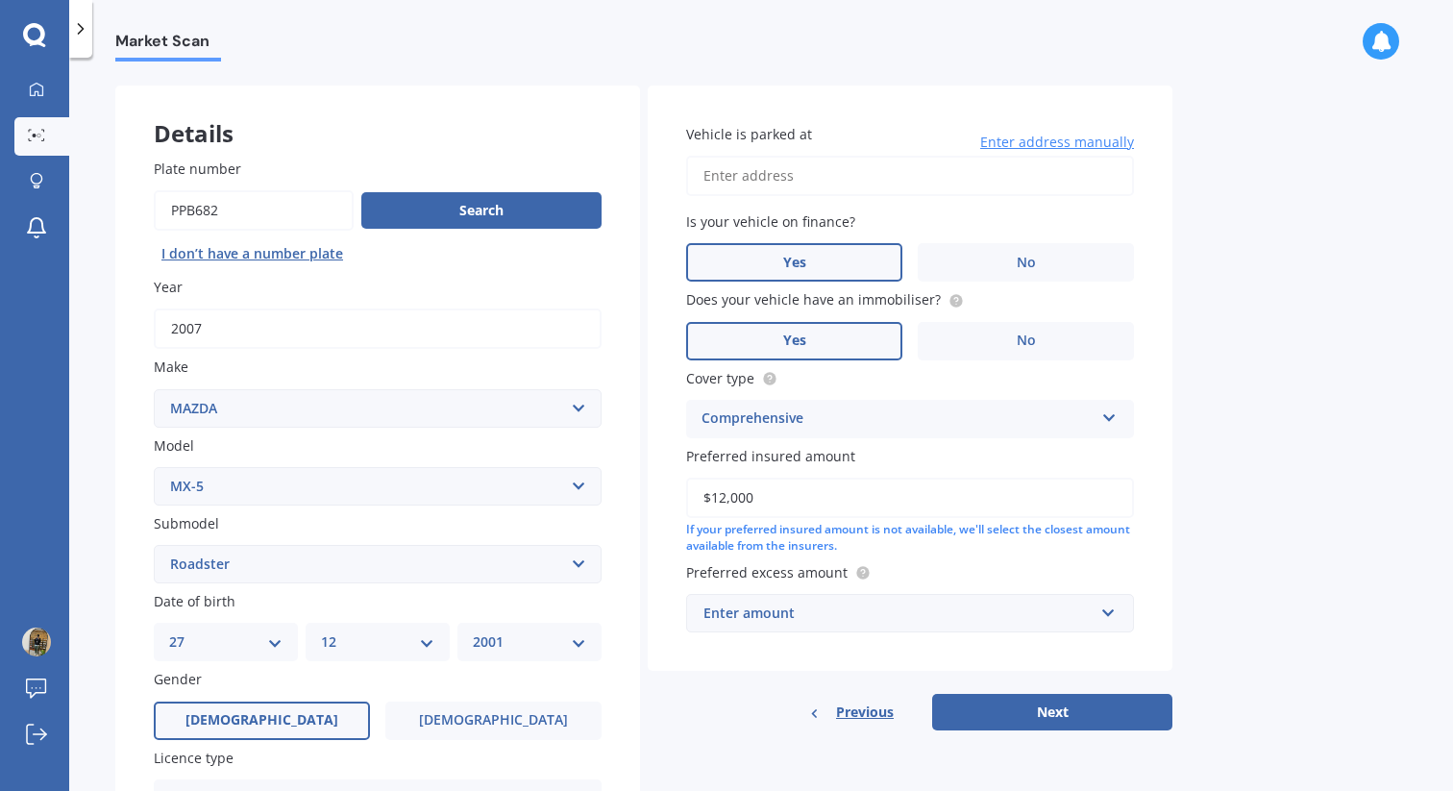
type input "$12,000"
click at [865, 610] on div "Enter amount" at bounding box center [899, 613] width 390 height 21
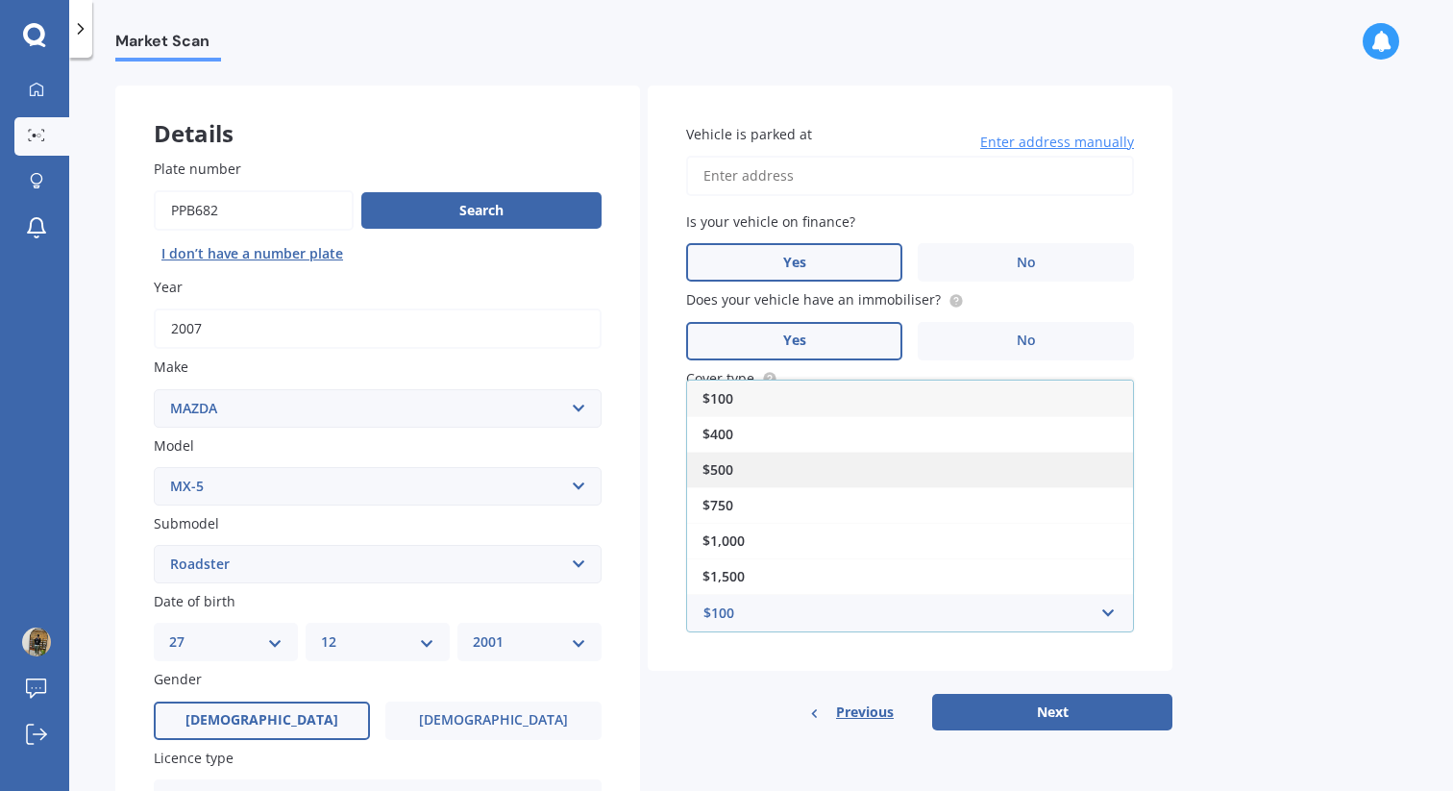
click at [876, 471] on div "$500" at bounding box center [910, 470] width 446 height 36
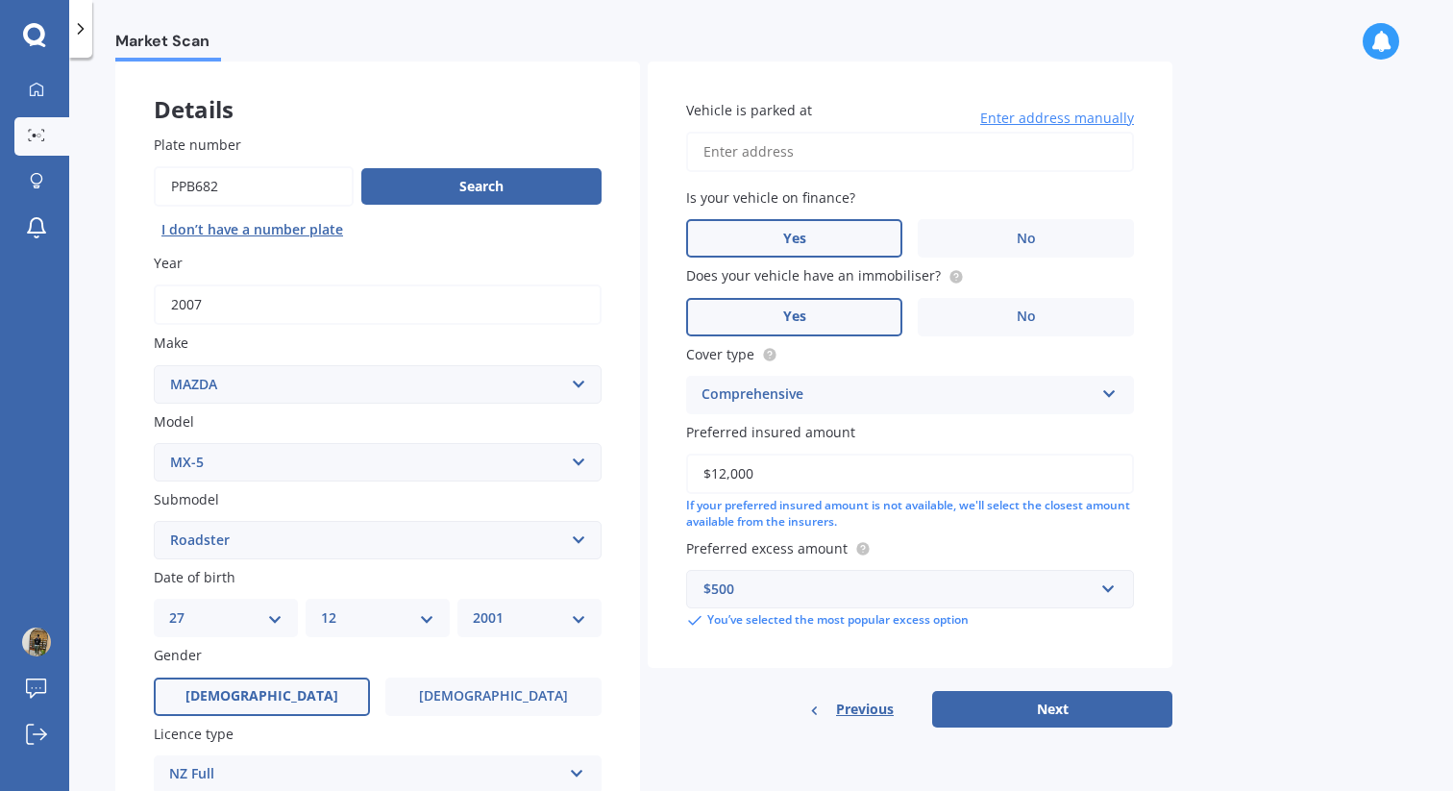
scroll to position [100, 0]
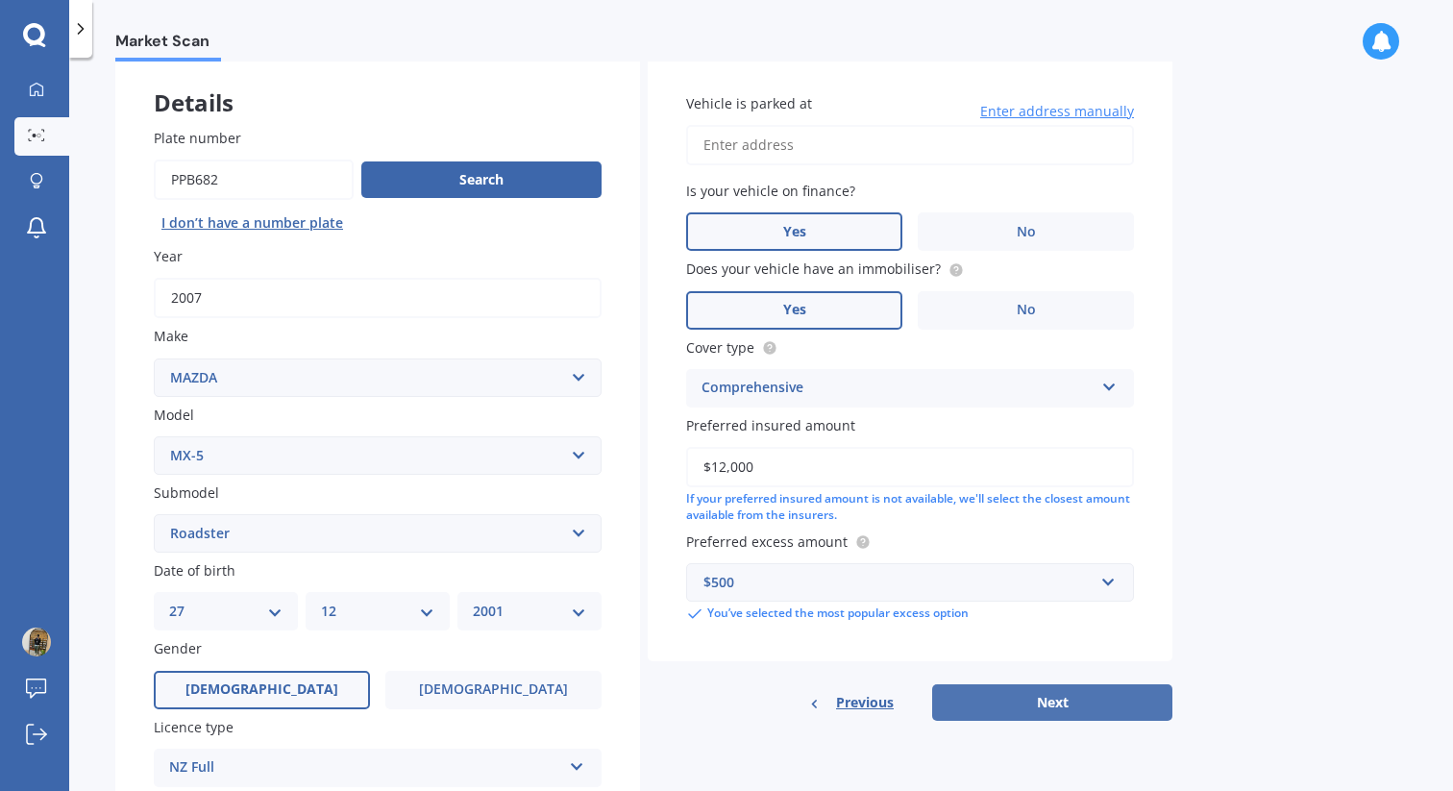
click at [991, 711] on button "Next" at bounding box center [1052, 702] width 240 height 37
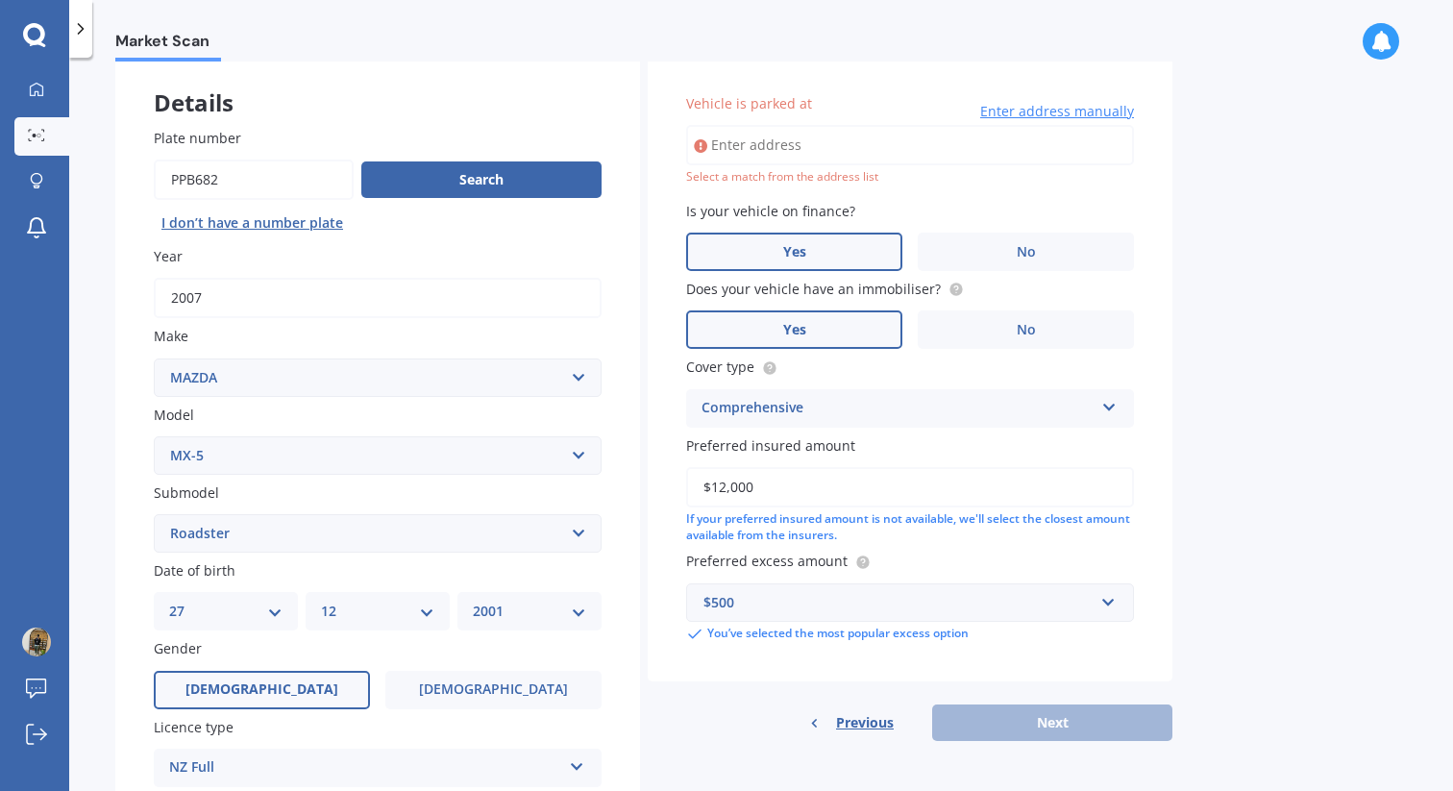
click at [806, 124] on div "Vehicle is parked at Enter address manually Select a match from the address list" at bounding box center [910, 139] width 448 height 92
click at [795, 140] on input "Vehicle is parked at" at bounding box center [910, 145] width 448 height 40
type input "[STREET_ADDRESS][PERSON_NAME]"
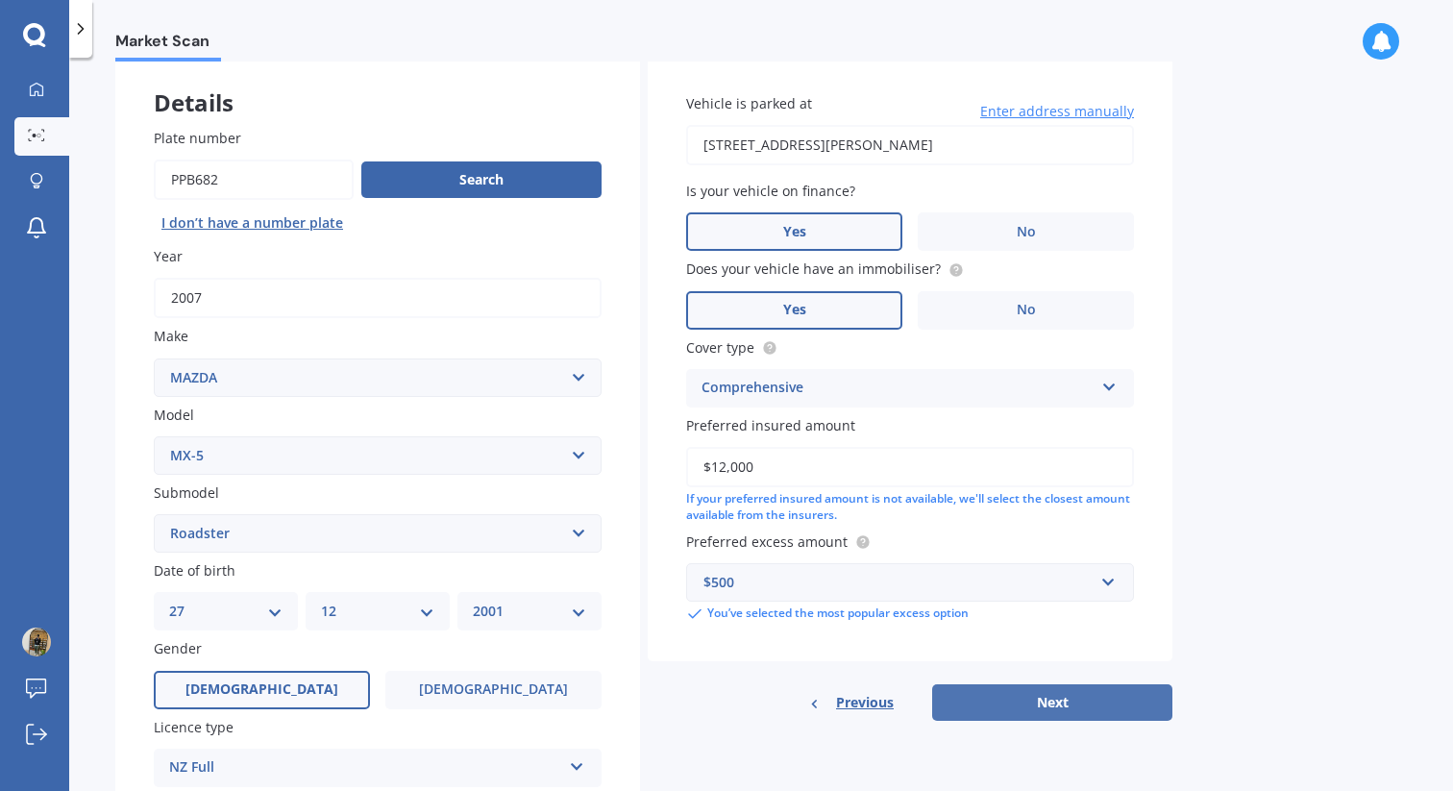
click at [1057, 709] on button "Next" at bounding box center [1052, 702] width 240 height 37
select select "27"
select select "12"
select select "2001"
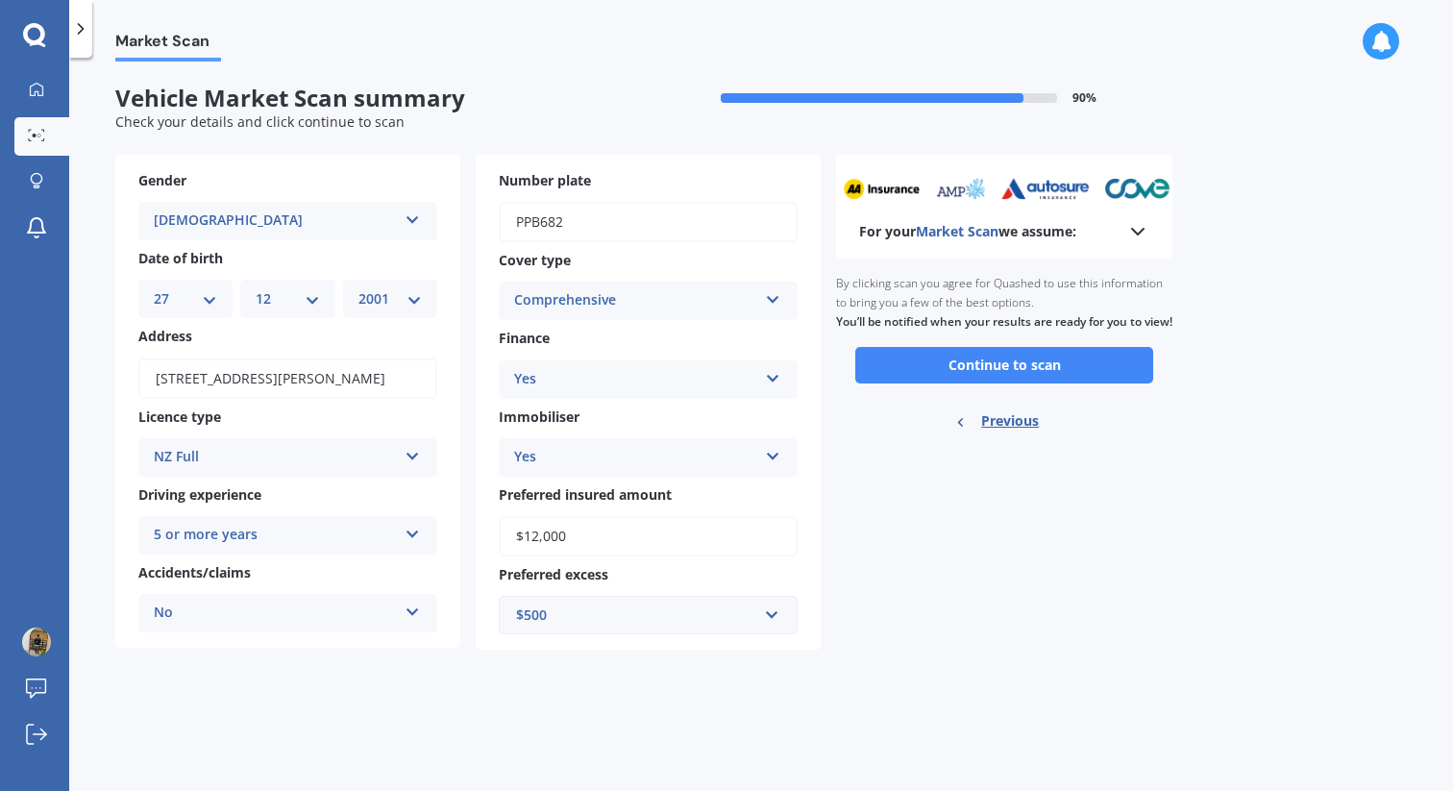
scroll to position [0, 0]
click at [1043, 384] on button "Continue to scan" at bounding box center [1004, 365] width 298 height 37
